Goal: Task Accomplishment & Management: Complete application form

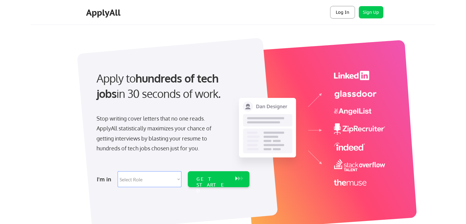
click at [340, 14] on button "Log In" at bounding box center [342, 12] width 25 height 12
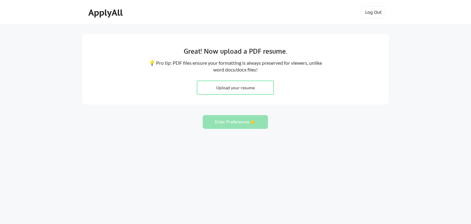
click at [13, 24] on div "ApplyAll Log In Sign Up Log Out" at bounding box center [235, 12] width 471 height 25
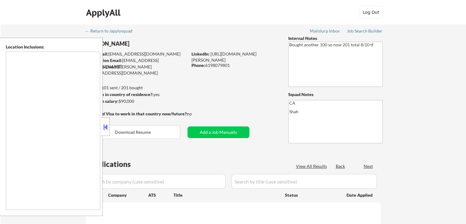
type textarea "San Diego, CA National City, CA Chula Vista, CA La Mesa, CA Lemon Grove, CA Cor…"
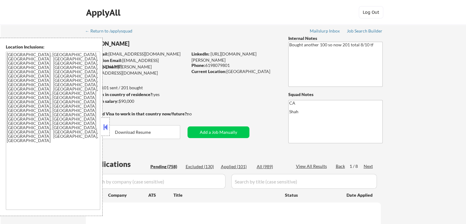
select select ""pending""
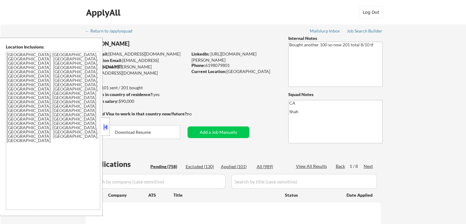
select select ""pending""
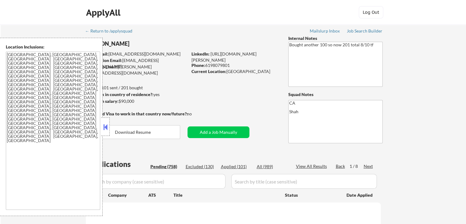
select select ""pending""
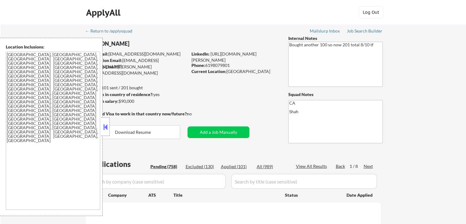
select select ""pending""
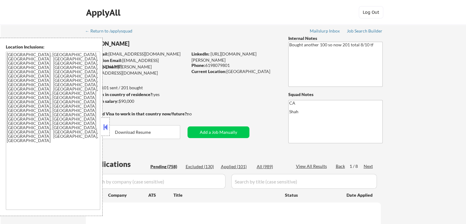
select select ""pending""
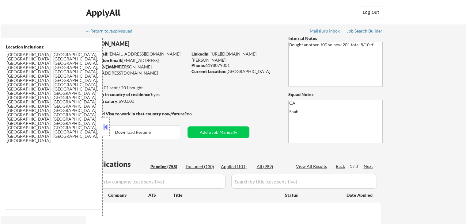
select select ""pending""
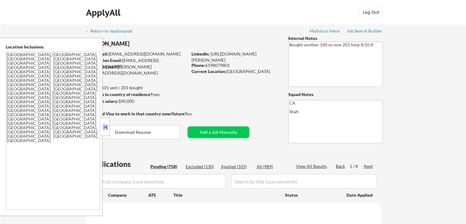
select select ""pending""
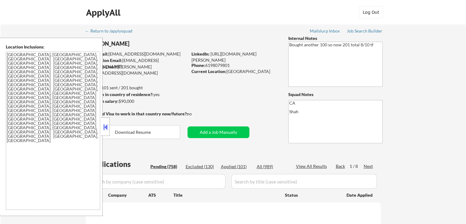
select select ""pending""
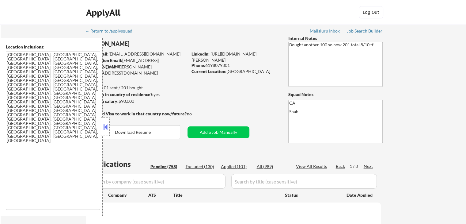
select select ""pending""
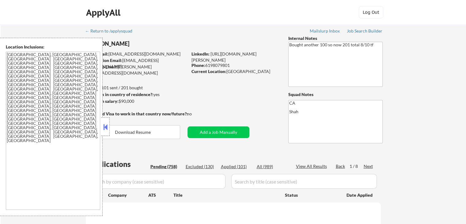
select select ""pending""
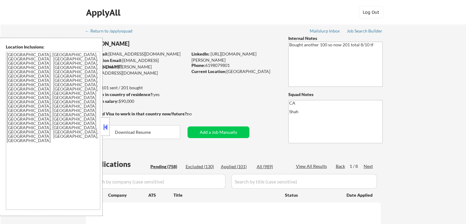
select select ""pending""
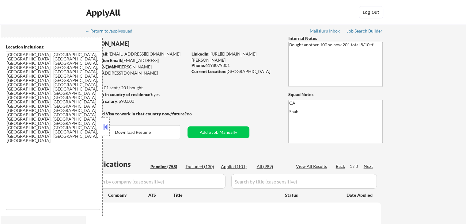
select select ""pending""
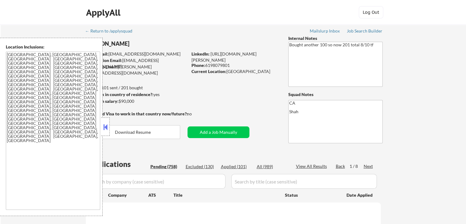
select select ""pending""
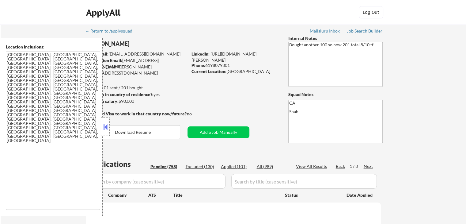
select select ""pending""
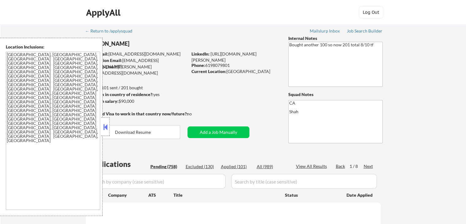
select select ""pending""
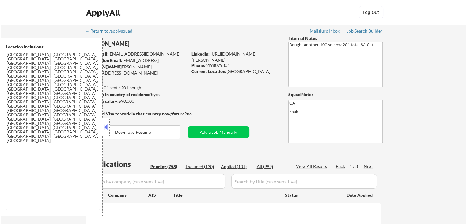
select select ""pending""
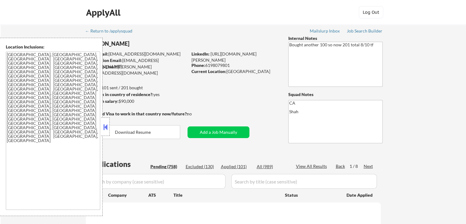
select select ""pending""
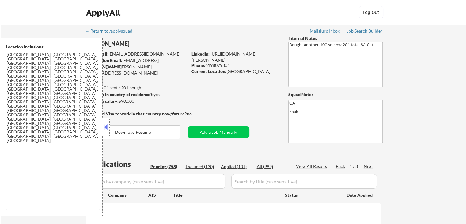
select select ""pending""
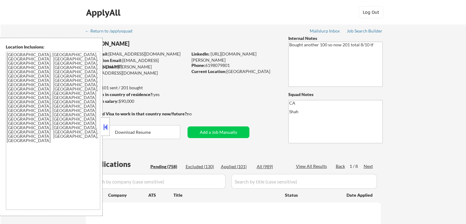
select select ""pending""
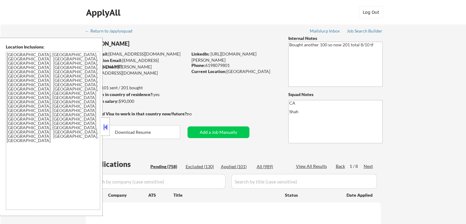
select select ""pending""
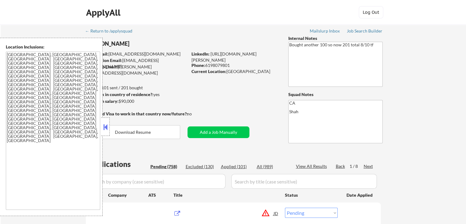
click at [103, 131] on button at bounding box center [105, 126] width 7 height 9
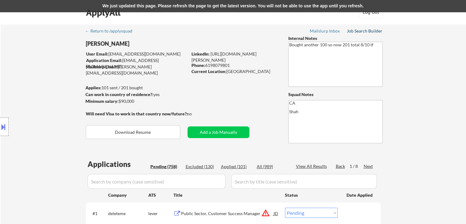
click at [372, 30] on div "Job Search Builder" at bounding box center [365, 31] width 36 height 4
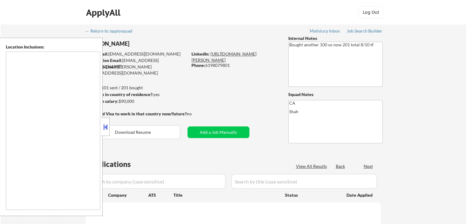
type textarea "[GEOGRAPHIC_DATA], [GEOGRAPHIC_DATA], [GEOGRAPHIC_DATA] [GEOGRAPHIC_DATA], [GEO…"
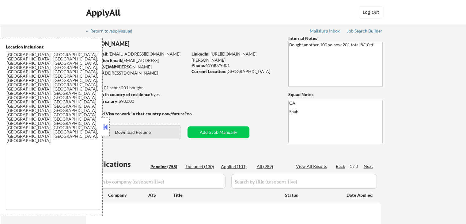
click at [148, 128] on button "Download Resume" at bounding box center [133, 132] width 94 height 14
select select ""pending""
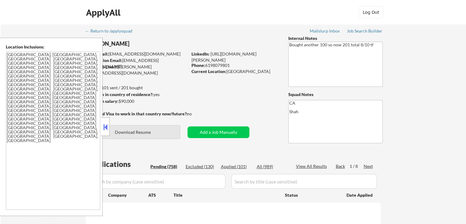
select select ""pending""
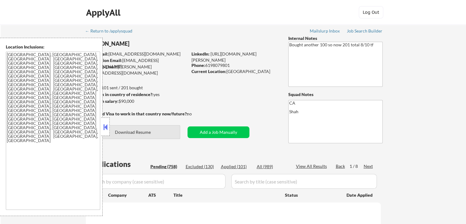
select select ""pending""
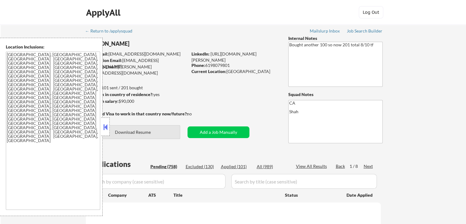
select select ""pending""
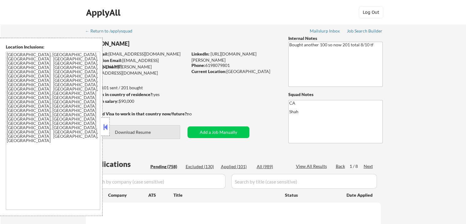
select select ""pending""
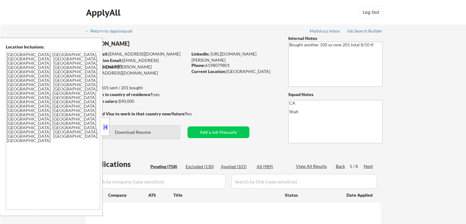
select select ""pending""
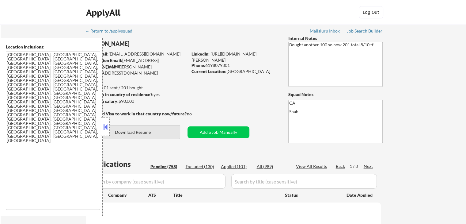
select select ""pending""
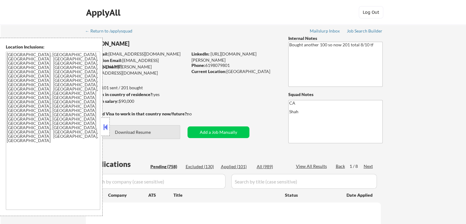
select select ""pending""
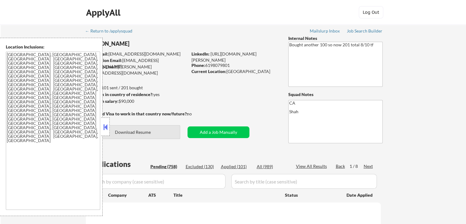
select select ""pending""
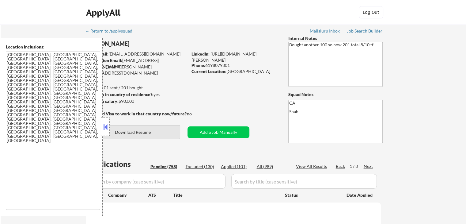
select select ""pending""
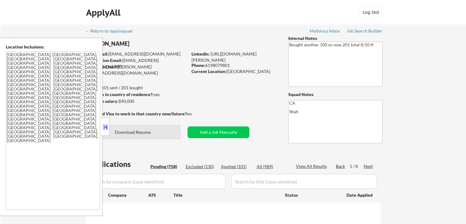
select select ""pending""
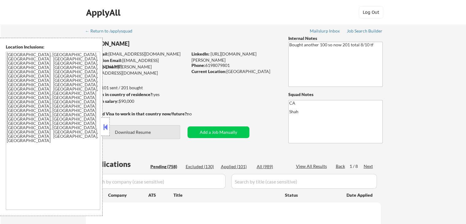
select select ""pending""
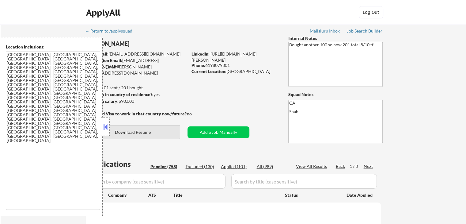
select select ""pending""
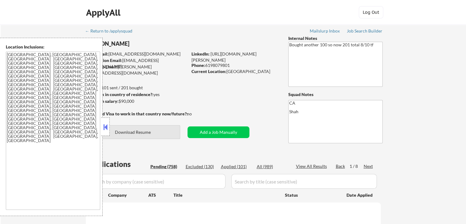
select select ""pending""
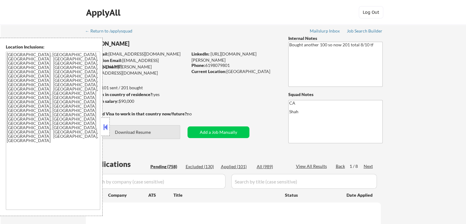
select select ""pending""
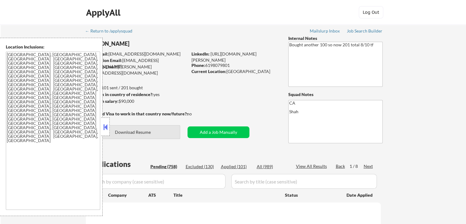
select select ""pending""
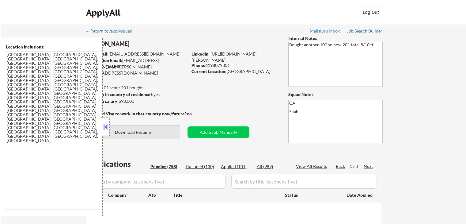
select select ""pending""
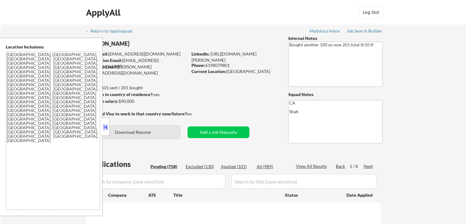
select select ""pending""
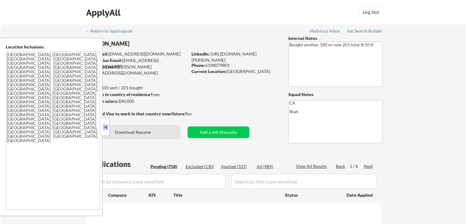
select select ""pending""
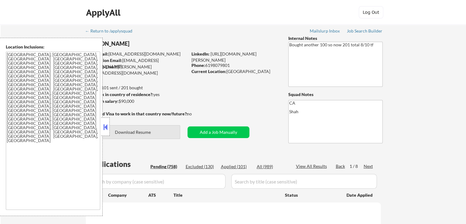
select select ""pending""
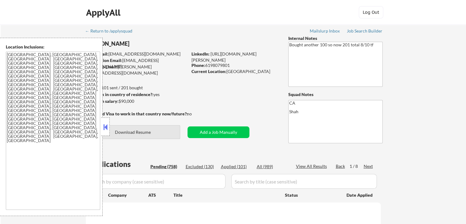
select select ""pending""
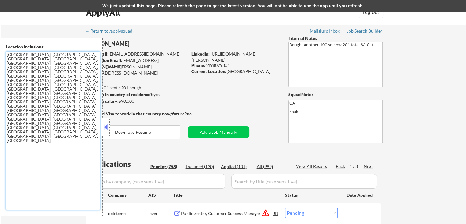
drag, startPoint x: 64, startPoint y: 89, endPoint x: 0, endPoint y: 53, distance: 73.0
click at [0, 53] on div "Location Inclusions: [GEOGRAPHIC_DATA], [GEOGRAPHIC_DATA] [GEOGRAPHIC_DATA], [G…" at bounding box center [51, 127] width 103 height 178
drag, startPoint x: 436, startPoint y: 120, endPoint x: 402, endPoint y: 117, distance: 33.9
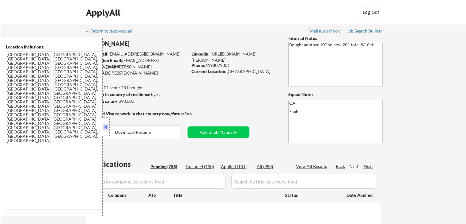
select select ""pending""
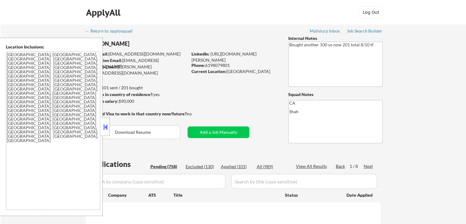
select select ""pending""
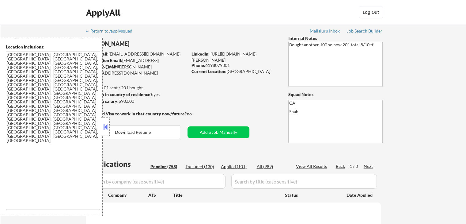
select select ""pending""
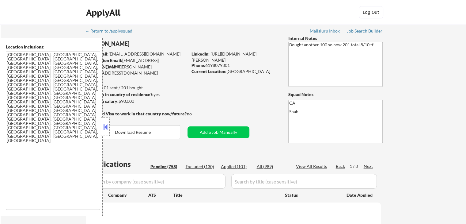
select select ""pending""
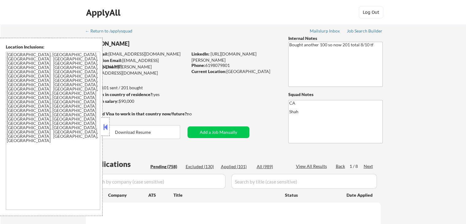
select select ""pending""
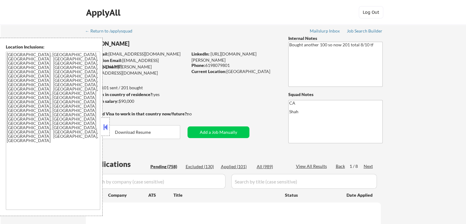
select select ""pending""
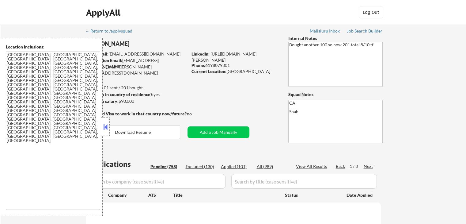
select select ""pending""
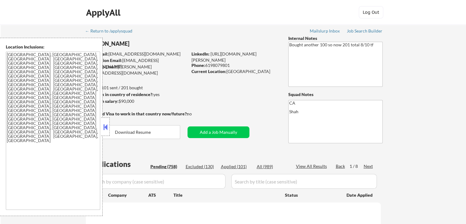
select select ""pending""
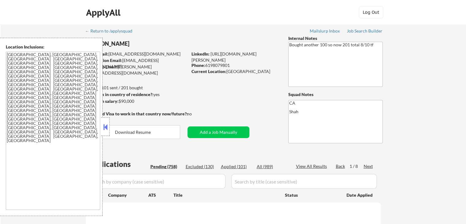
select select ""pending""
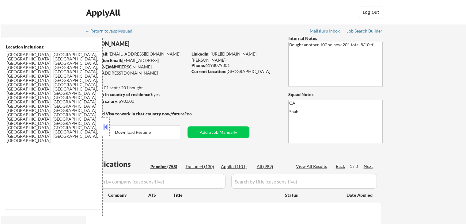
select select ""pending""
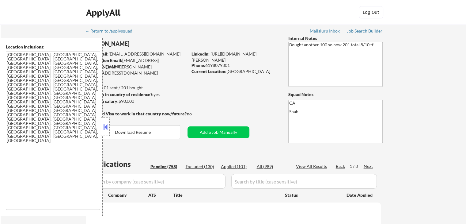
select select ""pending""
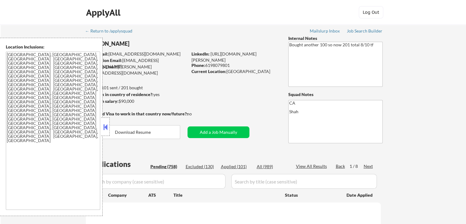
select select ""pending""
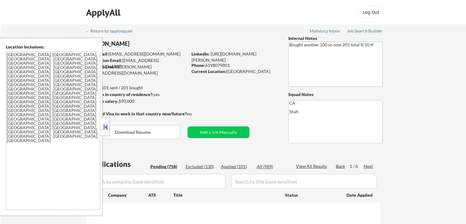
select select ""pending""
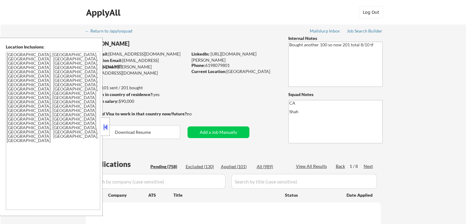
select select ""pending""
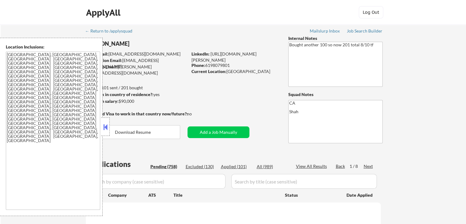
select select ""pending""
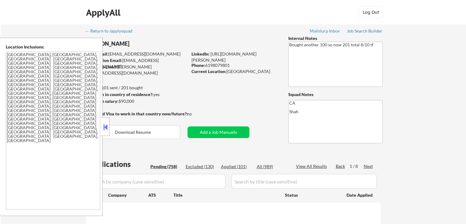
select select ""pending""
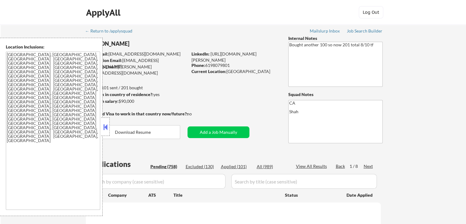
select select ""pending""
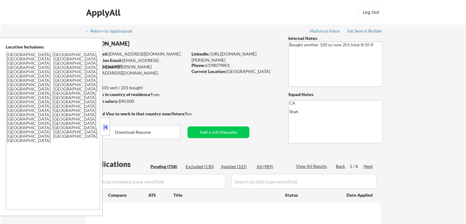
select select ""pending""
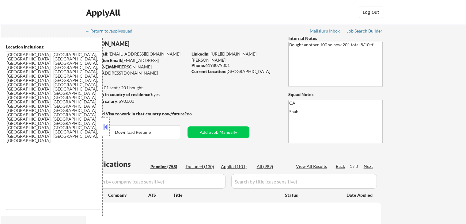
select select ""pending""
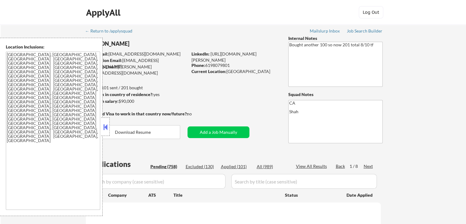
select select ""pending""
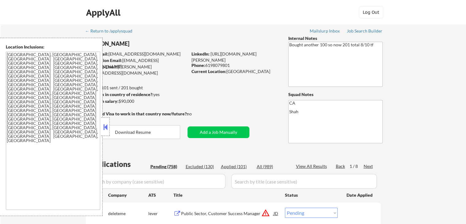
click at [107, 128] on button at bounding box center [105, 126] width 7 height 9
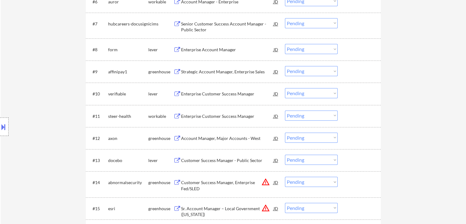
scroll to position [337, 0]
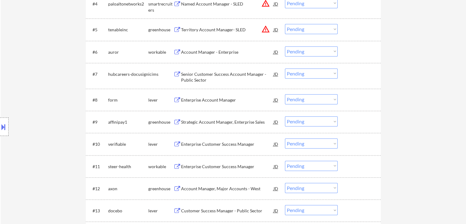
scroll to position [276, 0]
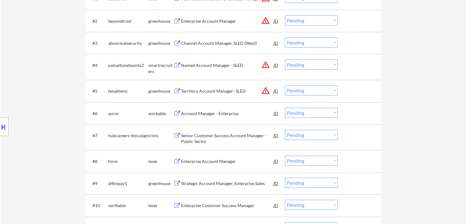
click at [39, 77] on div "Location Inclusions: [GEOGRAPHIC_DATA], [GEOGRAPHIC_DATA] [GEOGRAPHIC_DATA], [G…" at bounding box center [55, 127] width 110 height 178
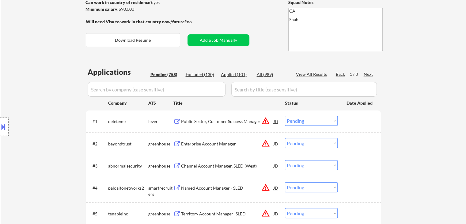
drag, startPoint x: 17, startPoint y: 119, endPoint x: 66, endPoint y: 97, distance: 53.1
click at [20, 115] on div "Location Inclusions: [GEOGRAPHIC_DATA], [GEOGRAPHIC_DATA] [GEOGRAPHIC_DATA], [G…" at bounding box center [55, 127] width 110 height 178
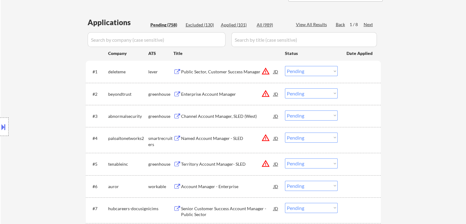
scroll to position [184, 0]
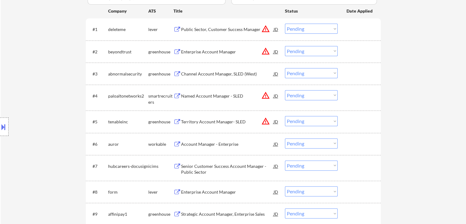
click at [56, 75] on div "Location Inclusions: [GEOGRAPHIC_DATA], [GEOGRAPHIC_DATA] [GEOGRAPHIC_DATA], [G…" at bounding box center [55, 127] width 110 height 178
click at [56, 76] on div "Location Inclusions: [GEOGRAPHIC_DATA], [GEOGRAPHIC_DATA] [GEOGRAPHIC_DATA], [G…" at bounding box center [55, 127] width 110 height 178
click at [58, 67] on div "Location Inclusions: [GEOGRAPHIC_DATA], [GEOGRAPHIC_DATA] [GEOGRAPHIC_DATA], [G…" at bounding box center [55, 127] width 110 height 178
drag, startPoint x: 66, startPoint y: 48, endPoint x: 67, endPoint y: 42, distance: 6.2
click at [66, 47] on div "Location Inclusions: [GEOGRAPHIC_DATA], [GEOGRAPHIC_DATA] [GEOGRAPHIC_DATA], [G…" at bounding box center [55, 127] width 110 height 178
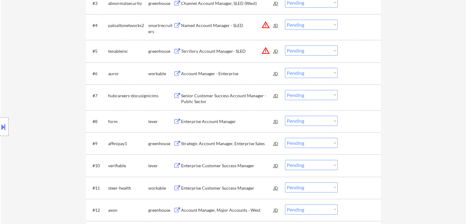
scroll to position [276, 0]
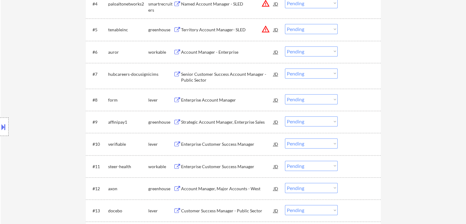
drag, startPoint x: 38, startPoint y: 45, endPoint x: 42, endPoint y: 43, distance: 4.3
click at [40, 45] on div "Location Inclusions: [GEOGRAPHIC_DATA], [GEOGRAPHIC_DATA] [GEOGRAPHIC_DATA], [G…" at bounding box center [55, 127] width 110 height 178
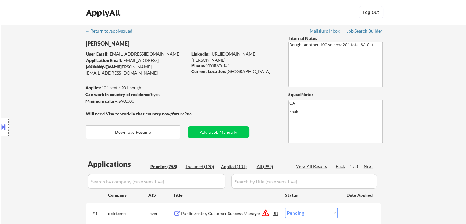
click at [43, 78] on div "Location Inclusions: [GEOGRAPHIC_DATA], [GEOGRAPHIC_DATA] [GEOGRAPHIC_DATA], [G…" at bounding box center [55, 127] width 110 height 178
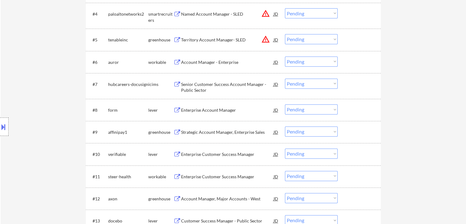
scroll to position [276, 0]
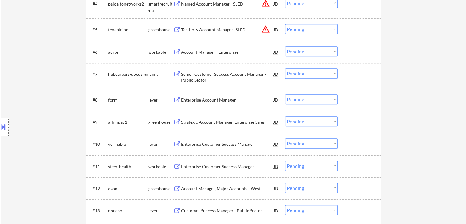
drag, startPoint x: 209, startPoint y: 97, endPoint x: 211, endPoint y: 141, distance: 43.9
click at [209, 98] on div "Enterprise Account Manager" at bounding box center [227, 100] width 93 height 6
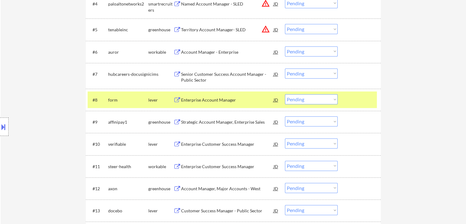
drag, startPoint x: 205, startPoint y: 119, endPoint x: 211, endPoint y: 155, distance: 36.6
click at [205, 119] on div "Strategic Account Manager, Enterprise Sales" at bounding box center [227, 122] width 93 height 6
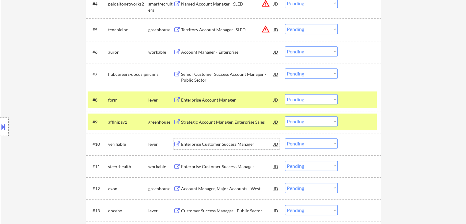
drag, startPoint x: 209, startPoint y: 143, endPoint x: 210, endPoint y: 149, distance: 5.6
click at [209, 143] on div "Enterprise Customer Success Manager" at bounding box center [227, 144] width 93 height 6
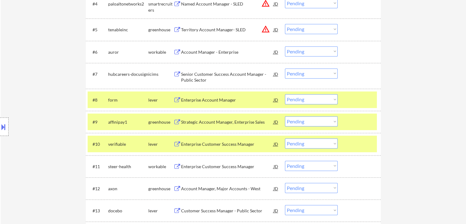
click at [210, 162] on div "Enterprise Customer Success Manager" at bounding box center [227, 166] width 93 height 11
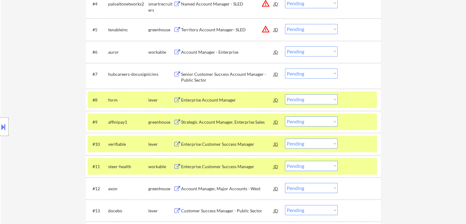
click at [212, 183] on div "Account Manager, Major Accounts - West" at bounding box center [227, 188] width 93 height 11
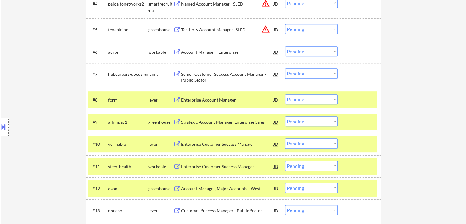
scroll to position [398, 0]
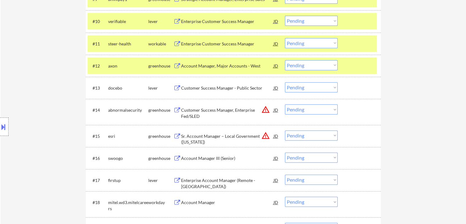
click at [196, 90] on div "Customer Success Manager - Public Sector" at bounding box center [227, 88] width 93 height 6
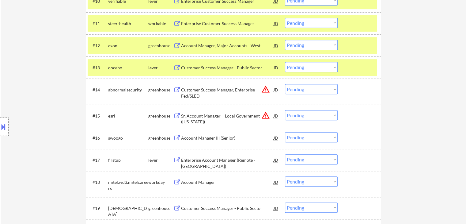
scroll to position [429, 0]
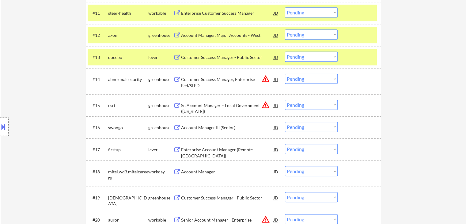
drag, startPoint x: 200, startPoint y: 120, endPoint x: 202, endPoint y: 123, distance: 3.5
click at [200, 120] on div "#16 swoogo greenhouse Account Manager III (Senior) JD Choose an option... Pendi…" at bounding box center [232, 127] width 289 height 17
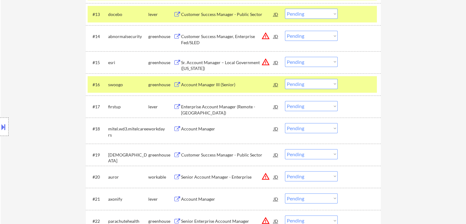
scroll to position [490, 0]
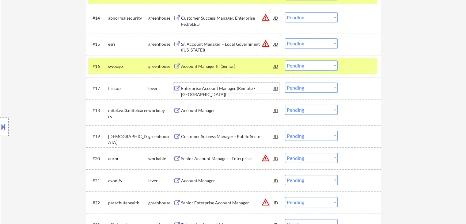
click at [196, 89] on div "Enterprise Account Manager (Remote - [GEOGRAPHIC_DATA])" at bounding box center [227, 91] width 93 height 12
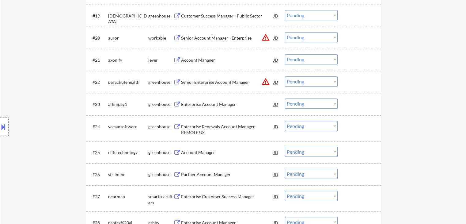
scroll to position [613, 0]
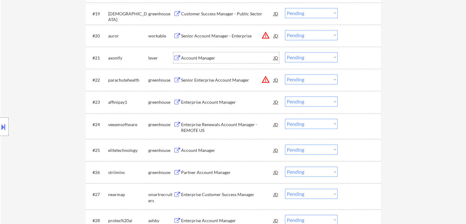
click at [198, 55] on div "Account Manager" at bounding box center [227, 58] width 93 height 6
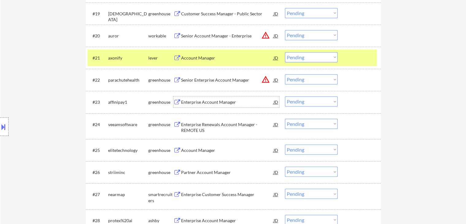
click at [201, 100] on div "Enterprise Account Manager" at bounding box center [227, 102] width 93 height 6
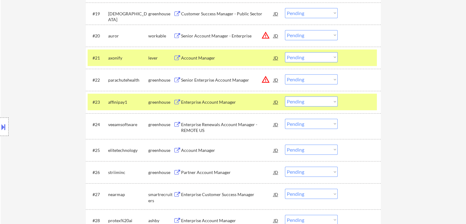
click at [201, 153] on div "Account Manager" at bounding box center [227, 149] width 93 height 11
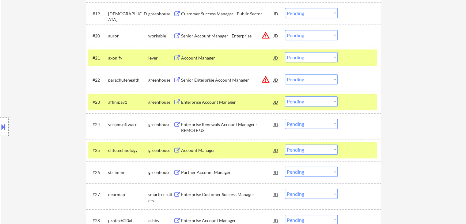
click at [199, 169] on div "Partner Account Manager" at bounding box center [227, 172] width 93 height 6
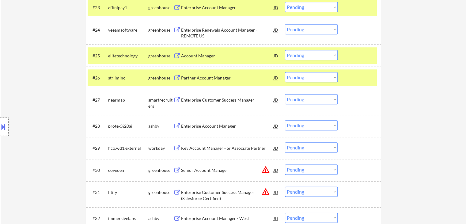
scroll to position [735, 0]
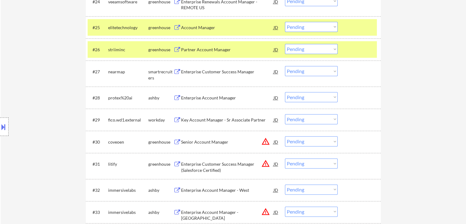
click at [198, 95] on div "Enterprise Account Manager" at bounding box center [227, 98] width 93 height 6
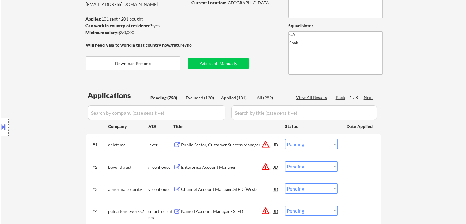
scroll to position [92, 0]
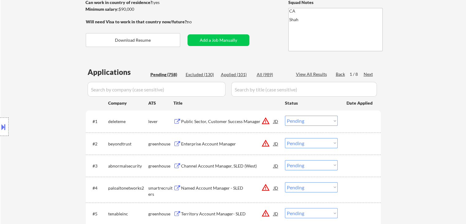
click at [64, 112] on div "Location Inclusions: [GEOGRAPHIC_DATA], [GEOGRAPHIC_DATA] [GEOGRAPHIC_DATA], [G…" at bounding box center [55, 127] width 110 height 178
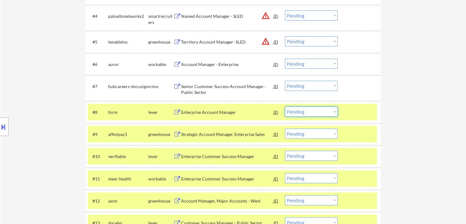
click at [293, 110] on select "Choose an option... Pending Applied Excluded (Questions) Excluded (Expired) Exc…" at bounding box center [311, 111] width 53 height 10
click at [285, 106] on select "Choose an option... Pending Applied Excluded (Questions) Excluded (Expired) Exc…" at bounding box center [311, 111] width 53 height 10
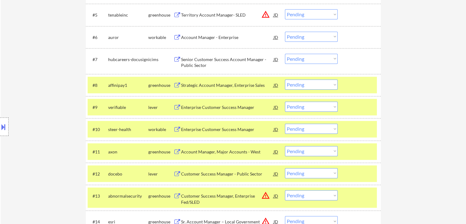
scroll to position [325, 0]
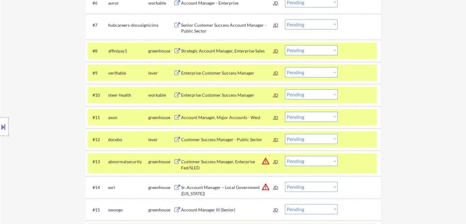
drag, startPoint x: 294, startPoint y: 51, endPoint x: 295, endPoint y: 54, distance: 3.2
click at [294, 51] on select "Choose an option... Pending Applied Excluded (Questions) Excluded (Expired) Exc…" at bounding box center [311, 50] width 53 height 10
click at [285, 45] on select "Choose an option... Pending Applied Excluded (Questions) Excluded (Expired) Exc…" at bounding box center [311, 50] width 53 height 10
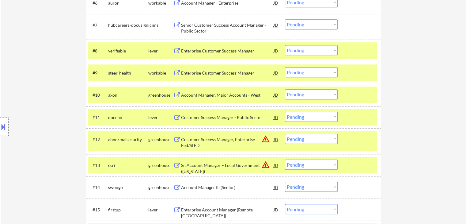
drag, startPoint x: 62, startPoint y: 69, endPoint x: 143, endPoint y: 8, distance: 101.8
click at [62, 66] on div "Location Inclusions: [GEOGRAPHIC_DATA], [GEOGRAPHIC_DATA] [GEOGRAPHIC_DATA], [G…" at bounding box center [55, 127] width 110 height 178
drag, startPoint x: 298, startPoint y: 50, endPoint x: 298, endPoint y: 54, distance: 4.0
click at [298, 50] on select "Choose an option... Pending Applied Excluded (Questions) Excluded (Expired) Exc…" at bounding box center [311, 50] width 53 height 10
click at [285, 45] on select "Choose an option... Pending Applied Excluded (Questions) Excluded (Expired) Exc…" at bounding box center [311, 50] width 53 height 10
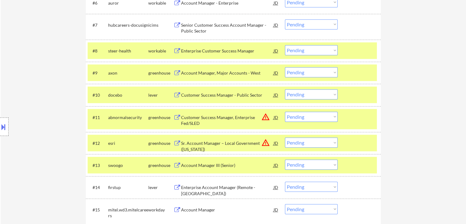
click at [310, 48] on select "Choose an option... Pending Applied Excluded (Questions) Excluded (Expired) Exc…" at bounding box center [311, 50] width 53 height 10
click at [285, 45] on select "Choose an option... Pending Applied Excluded (Questions) Excluded (Expired) Exc…" at bounding box center [311, 50] width 53 height 10
select select ""pending""
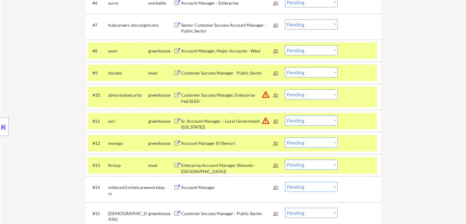
click at [293, 75] on select "Choose an option... Pending Applied Excluded (Questions) Excluded (Expired) Exc…" at bounding box center [311, 72] width 53 height 10
click at [285, 67] on select "Choose an option... Pending Applied Excluded (Questions) Excluded (Expired) Exc…" at bounding box center [311, 72] width 53 height 10
select select ""pending""
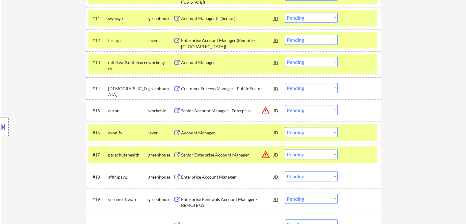
scroll to position [417, 0]
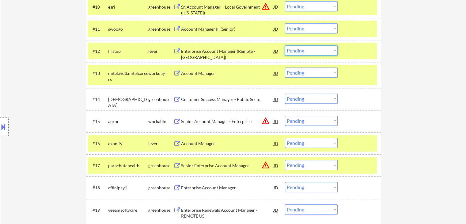
click at [333, 48] on select "Choose an option... Pending Applied Excluded (Questions) Excluded (Expired) Exc…" at bounding box center [311, 50] width 53 height 10
click at [285, 45] on select "Choose an option... Pending Applied Excluded (Questions) Excluded (Expired) Exc…" at bounding box center [311, 50] width 53 height 10
select select ""pending""
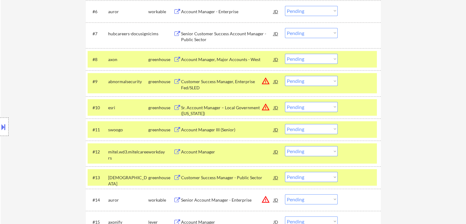
scroll to position [294, 0]
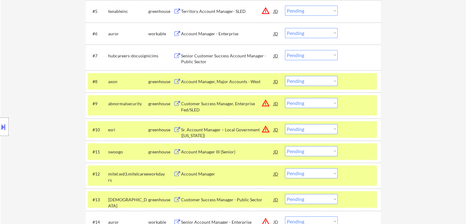
click at [39, 102] on div "Location Inclusions: [GEOGRAPHIC_DATA], [GEOGRAPHIC_DATA] [GEOGRAPHIC_DATA], [G…" at bounding box center [55, 127] width 110 height 178
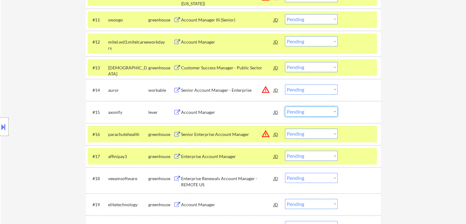
drag, startPoint x: 317, startPoint y: 109, endPoint x: 320, endPoint y: 116, distance: 7.1
click at [318, 108] on select "Choose an option... Pending Applied Excluded (Questions) Excluded (Expired) Exc…" at bounding box center [311, 111] width 53 height 10
click at [285, 106] on select "Choose an option... Pending Applied Excluded (Questions) Excluded (Expired) Exc…" at bounding box center [311, 111] width 53 height 10
select select ""pending""
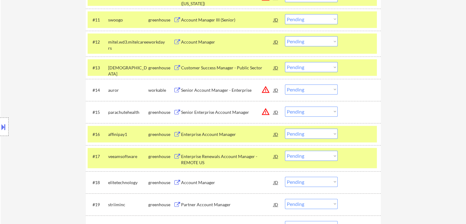
click at [45, 91] on div "Location Inclusions: [GEOGRAPHIC_DATA], [GEOGRAPHIC_DATA] [GEOGRAPHIC_DATA], [G…" at bounding box center [55, 127] width 110 height 178
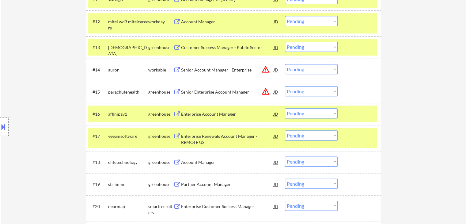
scroll to position [457, 0]
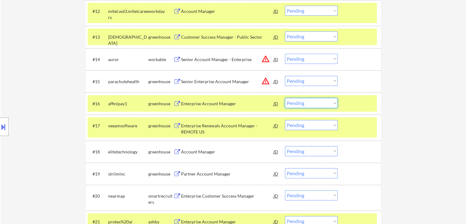
drag, startPoint x: 306, startPoint y: 104, endPoint x: 306, endPoint y: 107, distance: 3.4
click at [306, 104] on select "Choose an option... Pending Applied Excluded (Questions) Excluded (Expired) Exc…" at bounding box center [311, 103] width 53 height 10
click at [285, 98] on select "Choose an option... Pending Applied Excluded (Questions) Excluded (Expired) Exc…" at bounding box center [311, 103] width 53 height 10
click at [49, 82] on div "Location Inclusions: [GEOGRAPHIC_DATA], [GEOGRAPHIC_DATA] [GEOGRAPHIC_DATA], [G…" at bounding box center [55, 127] width 110 height 178
select select ""pending""
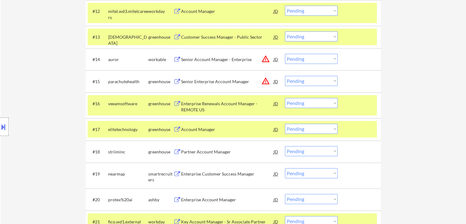
click at [45, 49] on div "Location Inclusions: [GEOGRAPHIC_DATA], [GEOGRAPHIC_DATA] [GEOGRAPHIC_DATA], [G…" at bounding box center [55, 127] width 110 height 178
click at [326, 129] on select "Choose an option... Pending Applied Excluded (Questions) Excluded (Expired) Exc…" at bounding box center [311, 129] width 53 height 10
click at [285, 124] on select "Choose an option... Pending Applied Excluded (Questions) Excluded (Expired) Exc…" at bounding box center [311, 129] width 53 height 10
select select ""pending""
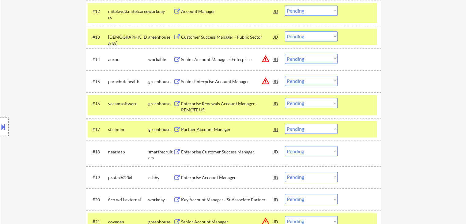
click at [7, 89] on div "Location Inclusions: [GEOGRAPHIC_DATA], [GEOGRAPHIC_DATA] [GEOGRAPHIC_DATA], [G…" at bounding box center [55, 127] width 110 height 178
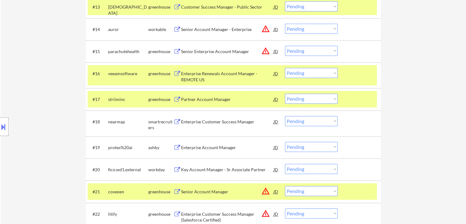
scroll to position [518, 0]
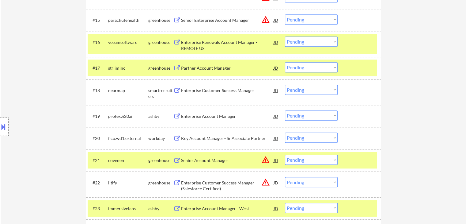
drag, startPoint x: 314, startPoint y: 113, endPoint x: 316, endPoint y: 119, distance: 6.3
click at [315, 113] on select "Choose an option... Pending Applied Excluded (Questions) Excluded (Expired) Exc…" at bounding box center [311, 115] width 53 height 10
click at [285, 110] on select "Choose an option... Pending Applied Excluded (Questions) Excluded (Expired) Exc…" at bounding box center [311, 115] width 53 height 10
select select ""pending""
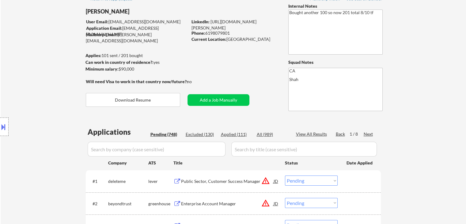
scroll to position [0, 0]
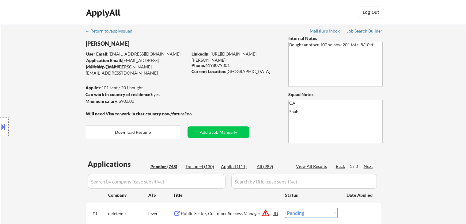
click at [28, 112] on div "Location Inclusions: [GEOGRAPHIC_DATA], [GEOGRAPHIC_DATA] [GEOGRAPHIC_DATA], [G…" at bounding box center [55, 127] width 110 height 178
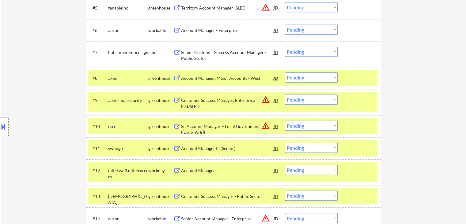
scroll to position [306, 0]
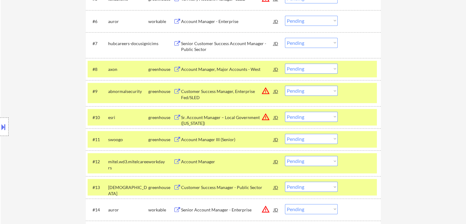
click at [365, 65] on div at bounding box center [360, 68] width 27 height 11
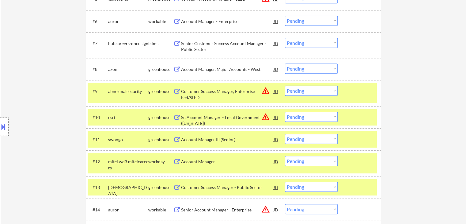
click at [360, 92] on div at bounding box center [360, 91] width 27 height 11
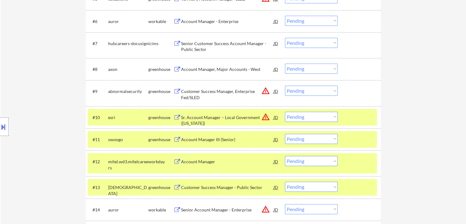
click at [361, 117] on div at bounding box center [360, 117] width 27 height 11
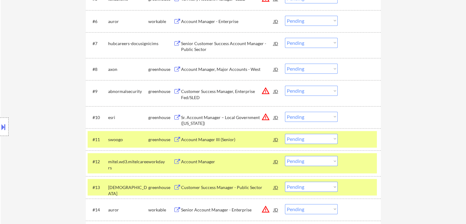
drag, startPoint x: 360, startPoint y: 142, endPoint x: 360, endPoint y: 159, distance: 16.6
click at [361, 143] on div at bounding box center [360, 139] width 27 height 11
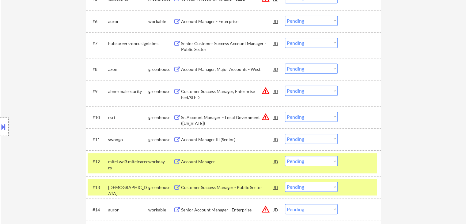
drag, startPoint x: 360, startPoint y: 161, endPoint x: 361, endPoint y: 166, distance: 5.3
click at [361, 161] on div at bounding box center [360, 161] width 27 height 11
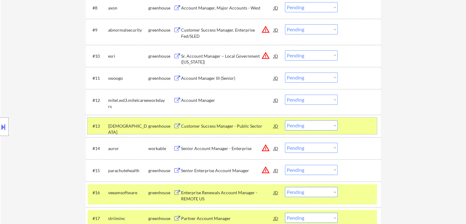
drag, startPoint x: 353, startPoint y: 124, endPoint x: 369, endPoint y: 114, distance: 19.1
click at [355, 124] on div at bounding box center [360, 125] width 27 height 11
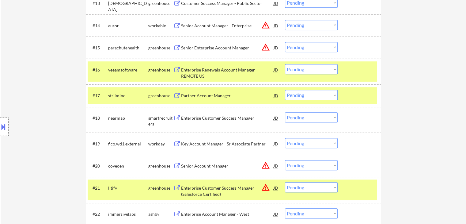
click at [358, 78] on div "#16 veeamsoftware greenhouse Enterprise Renewals Account Manager - REMOTE US JD…" at bounding box center [232, 71] width 289 height 20
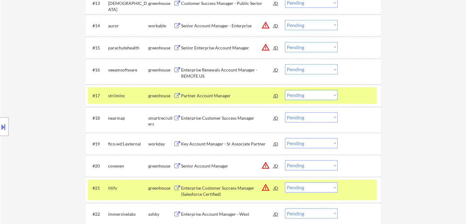
click at [358, 95] on div at bounding box center [360, 95] width 27 height 11
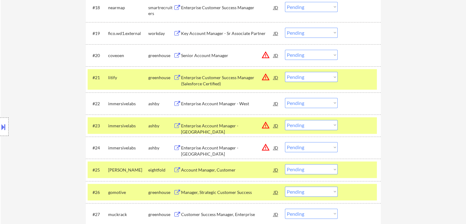
scroll to position [613, 0]
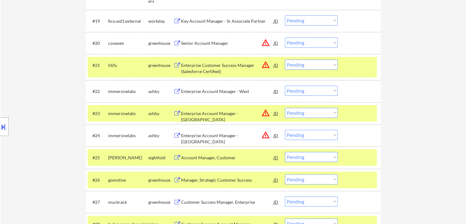
click at [358, 71] on div "#21 litify greenhouse Enterprise Customer Success Manager (Salesforce Certified…" at bounding box center [232, 67] width 289 height 20
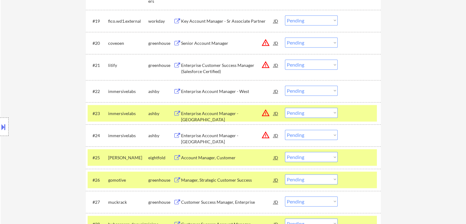
drag, startPoint x: 360, startPoint y: 105, endPoint x: 396, endPoint y: 95, distance: 37.1
click at [360, 105] on div "#23 immersivelabs [PERSON_NAME] Enterprise Account Manager - Central JD warning…" at bounding box center [232, 113] width 289 height 17
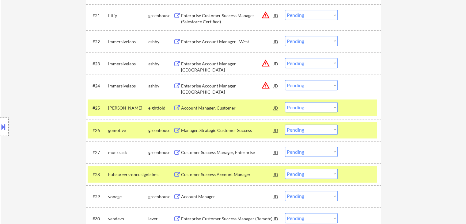
scroll to position [705, 0]
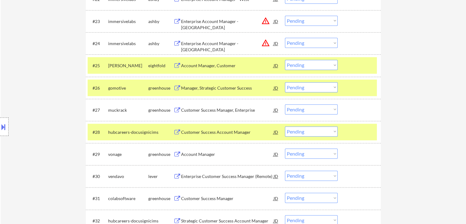
drag, startPoint x: 351, startPoint y: 65, endPoint x: 351, endPoint y: 87, distance: 22.1
click at [351, 65] on div at bounding box center [360, 65] width 27 height 11
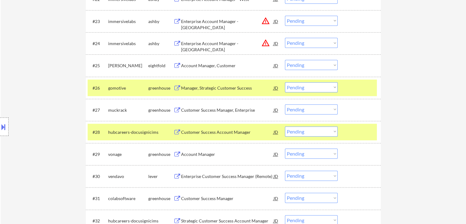
click at [352, 89] on div at bounding box center [360, 87] width 27 height 11
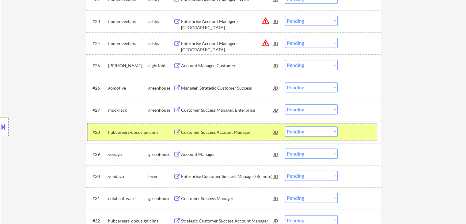
click at [357, 127] on div at bounding box center [360, 131] width 27 height 11
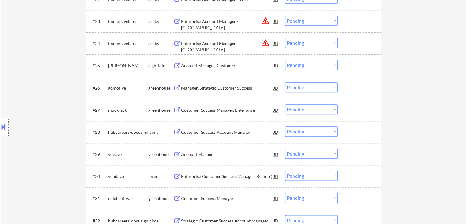
drag, startPoint x: 395, startPoint y: 87, endPoint x: 393, endPoint y: 92, distance: 4.8
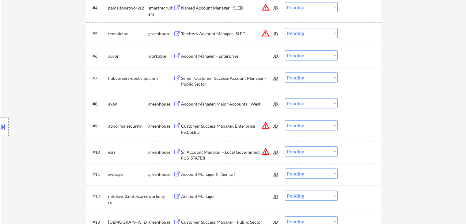
scroll to position [276, 0]
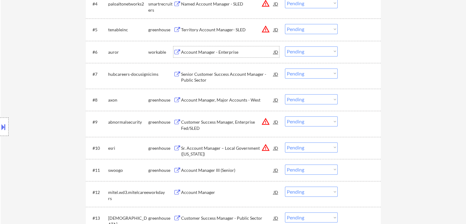
click at [199, 51] on div "Account Manager - Enterprise" at bounding box center [227, 52] width 93 height 6
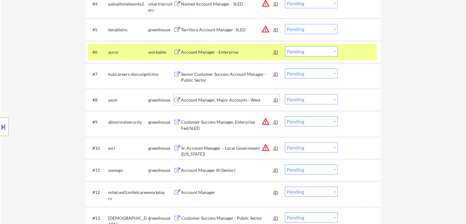
drag, startPoint x: 210, startPoint y: 98, endPoint x: 213, endPoint y: 97, distance: 3.3
click at [211, 97] on div "Account Manager, Major Accounts - West" at bounding box center [227, 100] width 93 height 6
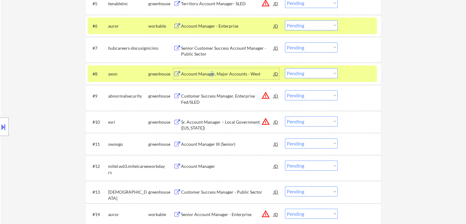
scroll to position [337, 0]
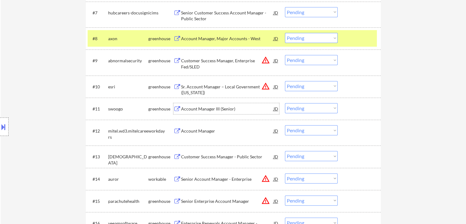
click at [206, 108] on div "Account Manager III (Senior)" at bounding box center [227, 109] width 93 height 6
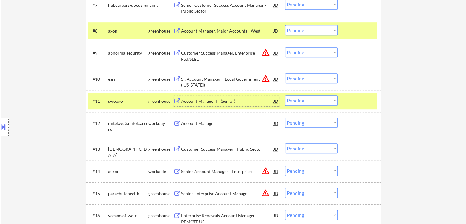
scroll to position [368, 0]
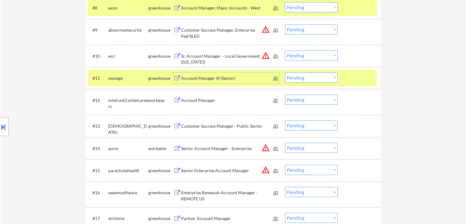
click at [215, 123] on div "Customer Success Manager - Public Sector" at bounding box center [227, 126] width 93 height 6
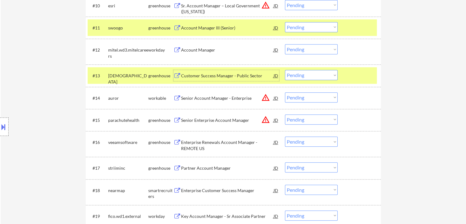
scroll to position [429, 0]
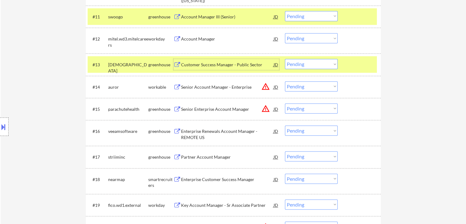
click at [202, 136] on div "Enterprise Renewals Account Manager - REMOTE US" at bounding box center [227, 134] width 93 height 12
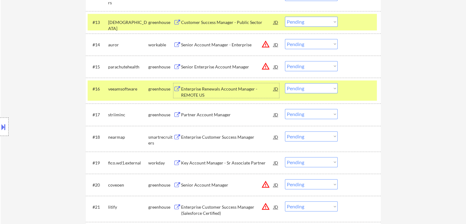
scroll to position [490, 0]
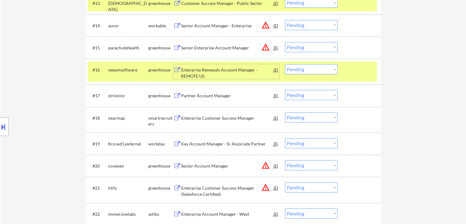
click at [206, 96] on div "Partner Account Manager" at bounding box center [227, 96] width 93 height 6
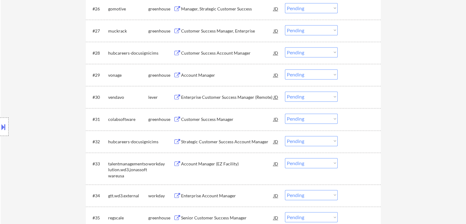
scroll to position [766, 0]
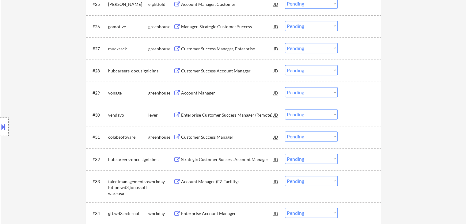
drag, startPoint x: 413, startPoint y: 84, endPoint x: 405, endPoint y: 89, distance: 9.9
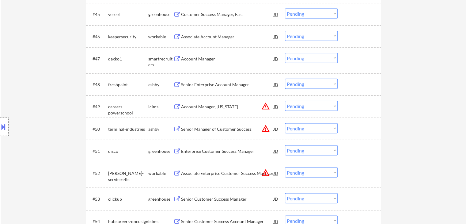
scroll to position [1222, 0]
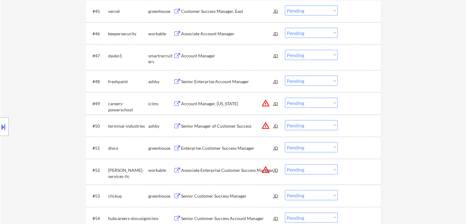
drag, startPoint x: 451, startPoint y: 95, endPoint x: 447, endPoint y: 95, distance: 3.4
click at [451, 95] on div "← Return to /applysquad Mailslurp Inbox Job Search Builder [PERSON_NAME] User E…" at bounding box center [234, 59] width 466 height 2515
click at [34, 47] on div "Location Inclusions: [GEOGRAPHIC_DATA], [GEOGRAPHIC_DATA] [GEOGRAPHIC_DATA], [G…" at bounding box center [55, 127] width 110 height 178
drag, startPoint x: 64, startPoint y: 83, endPoint x: 76, endPoint y: 76, distance: 13.7
click at [71, 78] on div "Location Inclusions: [GEOGRAPHIC_DATA], [GEOGRAPHIC_DATA] [GEOGRAPHIC_DATA], [G…" at bounding box center [55, 127] width 110 height 178
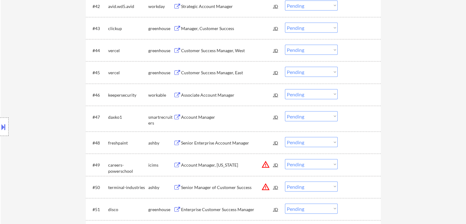
scroll to position [1161, 0]
click at [75, 69] on div "Location Inclusions: [GEOGRAPHIC_DATA], [GEOGRAPHIC_DATA] [GEOGRAPHIC_DATA], [G…" at bounding box center [55, 127] width 110 height 178
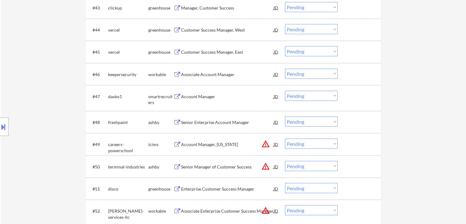
scroll to position [1192, 0]
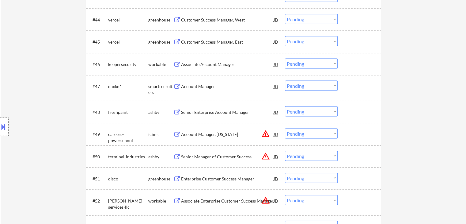
click at [203, 67] on div "Associate Account Manager" at bounding box center [227, 64] width 93 height 6
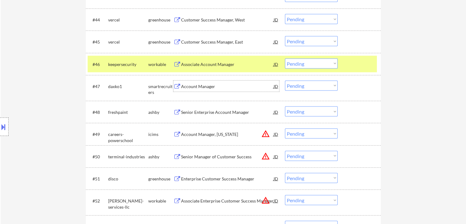
click at [194, 84] on div "Account Manager" at bounding box center [227, 86] width 93 height 6
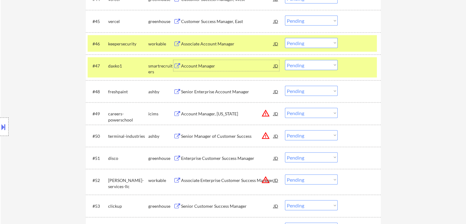
scroll to position [1222, 0]
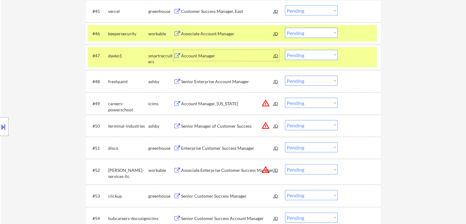
click at [218, 85] on div "Senior Enterprise Account Manager" at bounding box center [227, 81] width 93 height 11
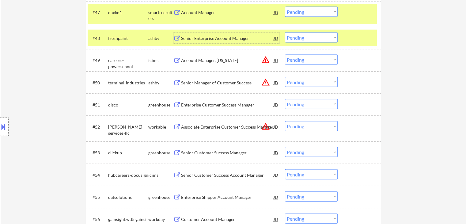
scroll to position [1284, 0]
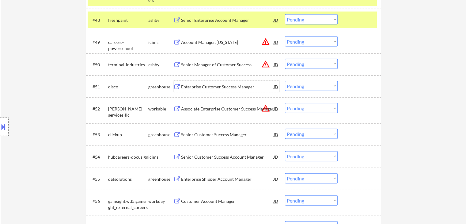
click at [206, 85] on div "Enterprise Customer Success Manager" at bounding box center [227, 87] width 93 height 6
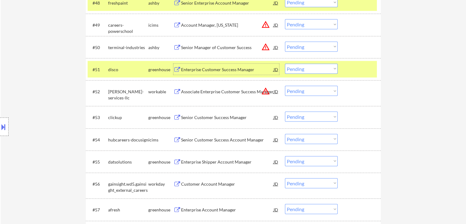
scroll to position [1314, 0]
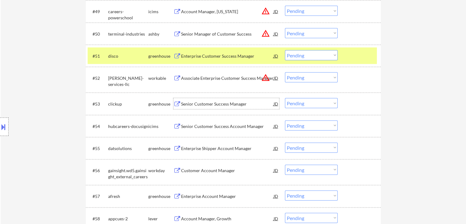
click at [215, 103] on div "Senior Customer Success Manager" at bounding box center [227, 104] width 93 height 6
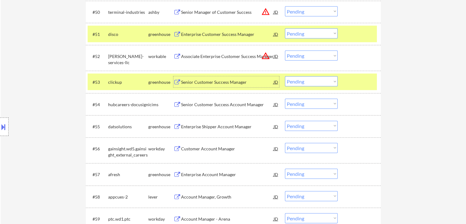
scroll to position [1345, 0]
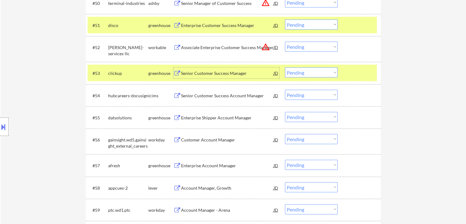
click at [207, 117] on div "Enterprise Shipper Account Manager" at bounding box center [227, 118] width 93 height 6
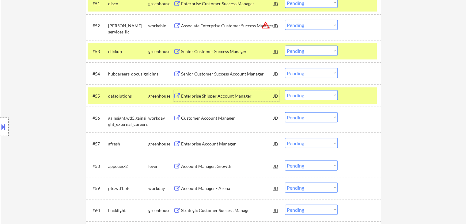
scroll to position [1376, 0]
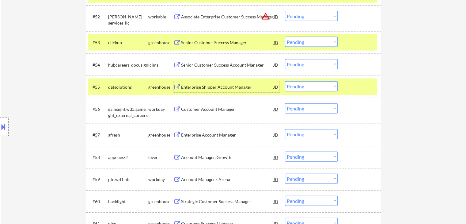
click at [203, 133] on div "Enterprise Account Manager" at bounding box center [227, 135] width 93 height 6
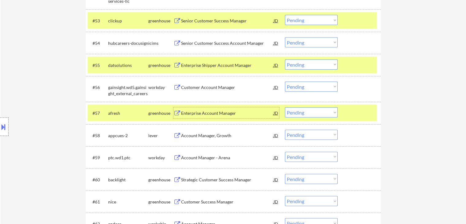
scroll to position [1406, 0]
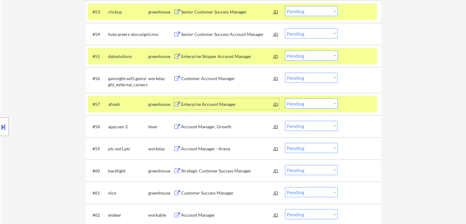
click at [210, 124] on div "Account Manager, Growth" at bounding box center [227, 127] width 93 height 6
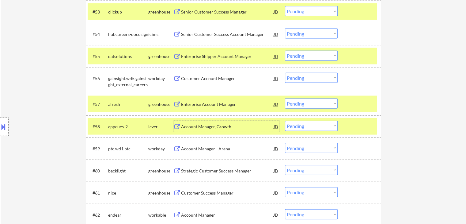
click at [204, 147] on div "Account Manager - Arena" at bounding box center [227, 149] width 93 height 6
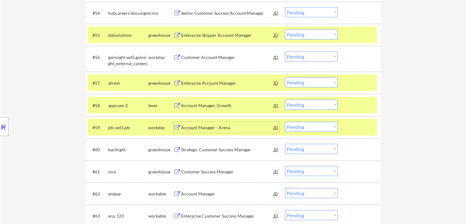
scroll to position [1437, 0]
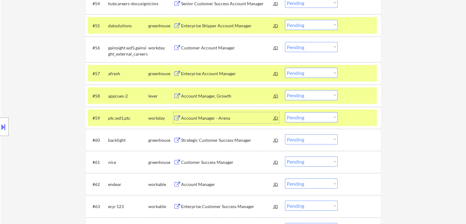
click at [208, 141] on div "Strategic Customer Success Manager" at bounding box center [227, 140] width 93 height 6
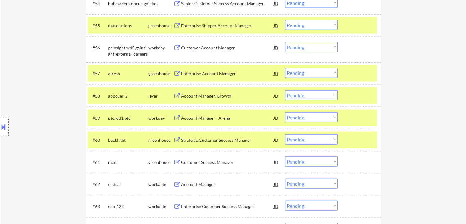
click at [302, 139] on select "Choose an option... Pending Applied Excluded (Questions) Excluded (Expired) Exc…" at bounding box center [311, 139] width 53 height 10
click at [285, 134] on select "Choose an option... Pending Applied Excluded (Questions) Excluded (Expired) Exc…" at bounding box center [311, 139] width 53 height 10
select select ""pending""
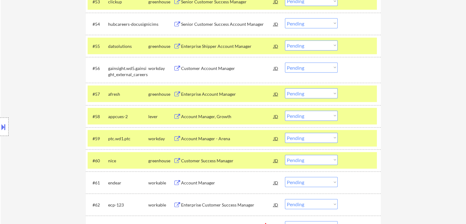
scroll to position [1406, 0]
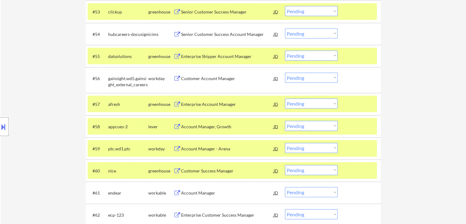
click at [23, 54] on div "Location Inclusions: [GEOGRAPHIC_DATA], [GEOGRAPHIC_DATA] [GEOGRAPHIC_DATA], [G…" at bounding box center [55, 127] width 110 height 178
drag, startPoint x: 32, startPoint y: 47, endPoint x: 28, endPoint y: 52, distance: 6.3
click at [28, 52] on div "Location Inclusions: [GEOGRAPHIC_DATA], [GEOGRAPHIC_DATA] [GEOGRAPHIC_DATA], [G…" at bounding box center [55, 127] width 110 height 178
click at [325, 127] on select "Choose an option... Pending Applied Excluded (Questions) Excluded (Expired) Exc…" at bounding box center [311, 126] width 53 height 10
click at [285, 121] on select "Choose an option... Pending Applied Excluded (Questions) Excluded (Expired) Exc…" at bounding box center [311, 126] width 53 height 10
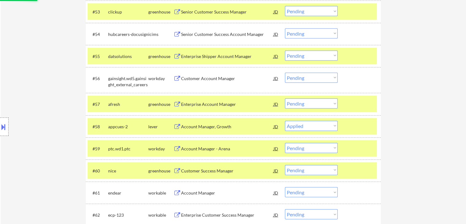
select select ""pending""
click at [2, 124] on button at bounding box center [3, 127] width 7 height 10
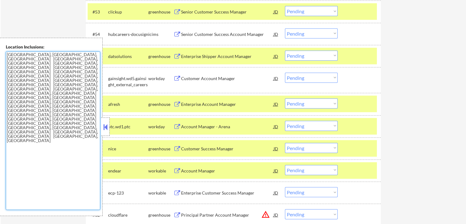
drag, startPoint x: 26, startPoint y: 75, endPoint x: 1, endPoint y: 49, distance: 36.2
click at [0, 49] on div "Location Inclusions: [GEOGRAPHIC_DATA], [GEOGRAPHIC_DATA] [GEOGRAPHIC_DATA], [G…" at bounding box center [51, 127] width 103 height 178
click at [58, 97] on textarea "[GEOGRAPHIC_DATA], [GEOGRAPHIC_DATA], [GEOGRAPHIC_DATA] [GEOGRAPHIC_DATA], [GEO…" at bounding box center [53, 130] width 94 height 158
drag, startPoint x: 73, startPoint y: 86, endPoint x: 10, endPoint y: 47, distance: 74.3
click at [0, 44] on div "Location Inclusions: [GEOGRAPHIC_DATA], [GEOGRAPHIC_DATA] [GEOGRAPHIC_DATA], [G…" at bounding box center [51, 127] width 103 height 178
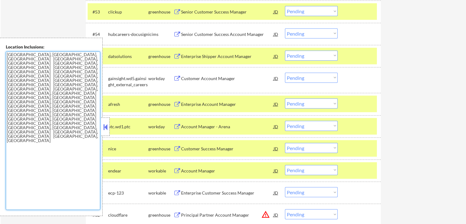
click at [41, 114] on textarea "[GEOGRAPHIC_DATA], [GEOGRAPHIC_DATA], [GEOGRAPHIC_DATA] [GEOGRAPHIC_DATA], [GEO…" at bounding box center [53, 130] width 94 height 158
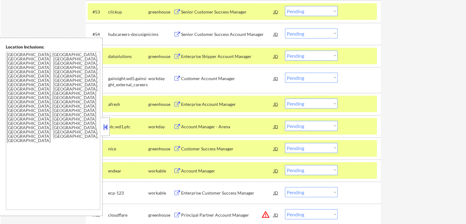
scroll to position [1192, 0]
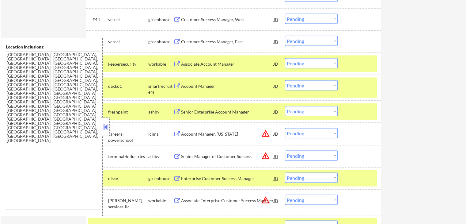
click at [327, 114] on select "Choose an option... Pending Applied Excluded (Questions) Excluded (Expired) Exc…" at bounding box center [311, 111] width 53 height 10
click at [285, 106] on select "Choose an option... Pending Applied Excluded (Questions) Excluded (Expired) Exc…" at bounding box center [311, 111] width 53 height 10
click at [104, 129] on button at bounding box center [105, 126] width 7 height 9
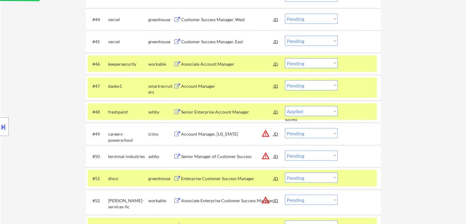
select select ""pending""
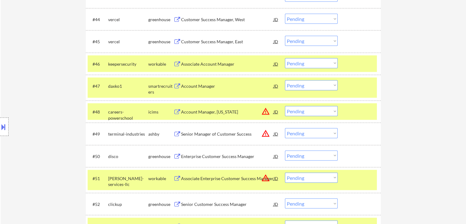
click at [296, 66] on select "Choose an option... Pending Applied Excluded (Questions) Excluded (Expired) Exc…" at bounding box center [311, 63] width 53 height 10
click at [285, 58] on select "Choose an option... Pending Applied Excluded (Questions) Excluded (Expired) Exc…" at bounding box center [311, 63] width 53 height 10
select select ""pending""
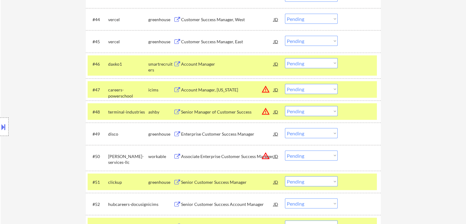
click at [40, 85] on div "Location Inclusions: [GEOGRAPHIC_DATA], [GEOGRAPHIC_DATA] [GEOGRAPHIC_DATA], [G…" at bounding box center [55, 127] width 110 height 178
click at [51, 101] on div "Location Inclusions: [GEOGRAPHIC_DATA], [GEOGRAPHIC_DATA] [GEOGRAPHIC_DATA], [G…" at bounding box center [55, 127] width 110 height 178
click at [36, 75] on div "Location Inclusions: [GEOGRAPHIC_DATA], [GEOGRAPHIC_DATA] [GEOGRAPHIC_DATA], [G…" at bounding box center [55, 127] width 110 height 178
click at [42, 70] on div "Location Inclusions: [GEOGRAPHIC_DATA], [GEOGRAPHIC_DATA] [GEOGRAPHIC_DATA], [G…" at bounding box center [55, 127] width 110 height 178
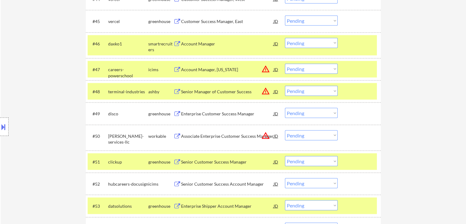
scroll to position [1223, 0]
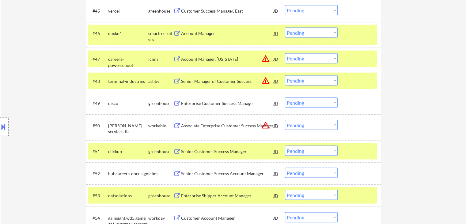
click at [36, 70] on div "Location Inclusions: [GEOGRAPHIC_DATA], [GEOGRAPHIC_DATA] [GEOGRAPHIC_DATA], [G…" at bounding box center [55, 127] width 110 height 178
click at [36, 66] on div "Location Inclusions: [GEOGRAPHIC_DATA], [GEOGRAPHIC_DATA] [GEOGRAPHIC_DATA], [G…" at bounding box center [55, 127] width 110 height 178
click at [350, 37] on div at bounding box center [360, 33] width 27 height 11
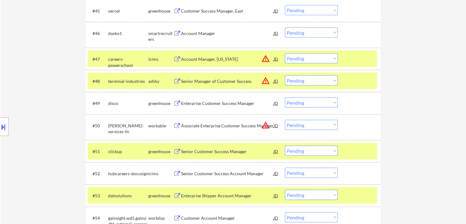
click at [351, 64] on div "#47 careers-powerschool icims Account Manager, [US_STATE] JD warning_amber Choo…" at bounding box center [232, 59] width 289 height 17
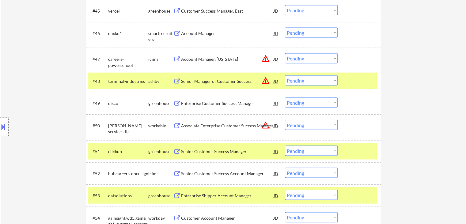
click at [352, 86] on div at bounding box center [360, 80] width 27 height 11
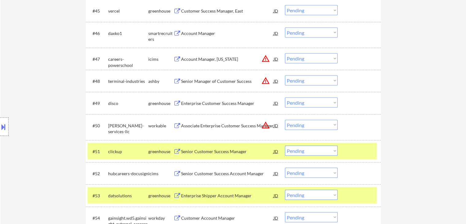
click at [358, 146] on div at bounding box center [360, 151] width 27 height 11
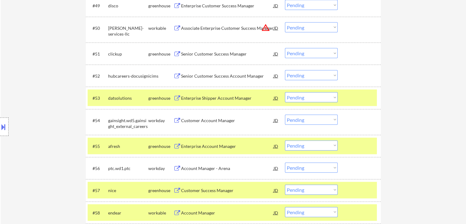
scroll to position [1345, 0]
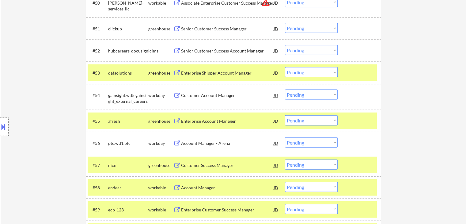
drag, startPoint x: 360, startPoint y: 67, endPoint x: 369, endPoint y: 121, distance: 55.0
click at [361, 67] on div "#53 datsolutions greenhouse Enterprise Shipper Account Manager JD warning_amber…" at bounding box center [232, 72] width 289 height 17
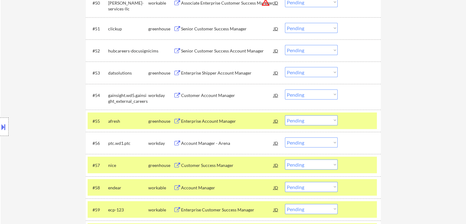
click at [364, 116] on div at bounding box center [360, 120] width 27 height 11
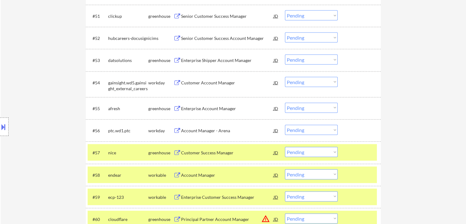
scroll to position [1468, 0]
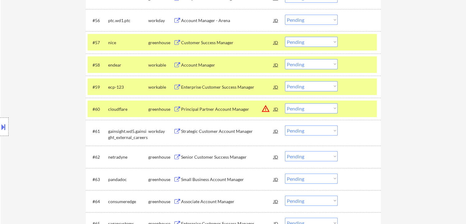
click at [354, 43] on div at bounding box center [360, 42] width 27 height 11
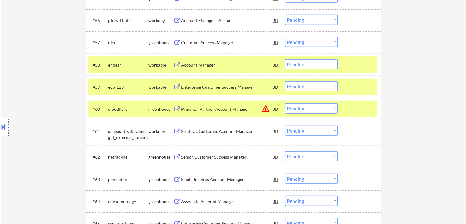
click at [354, 65] on div at bounding box center [360, 64] width 27 height 11
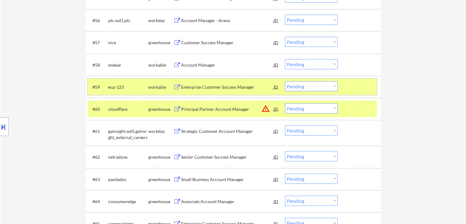
drag, startPoint x: 355, startPoint y: 84, endPoint x: 352, endPoint y: 108, distance: 24.4
click at [356, 83] on div at bounding box center [360, 86] width 27 height 11
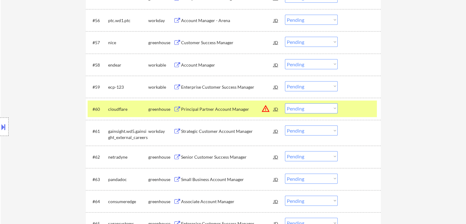
click at [352, 109] on div at bounding box center [360, 108] width 27 height 11
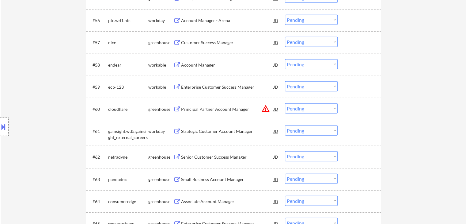
click at [198, 41] on div "Customer Success Manager" at bounding box center [227, 43] width 93 height 6
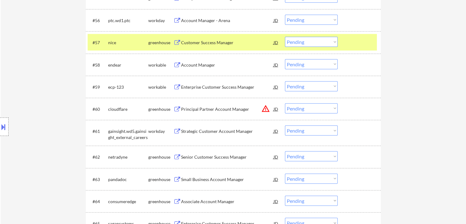
drag, startPoint x: 196, startPoint y: 65, endPoint x: 198, endPoint y: 86, distance: 21.2
click at [196, 64] on div "Account Manager" at bounding box center [227, 65] width 93 height 6
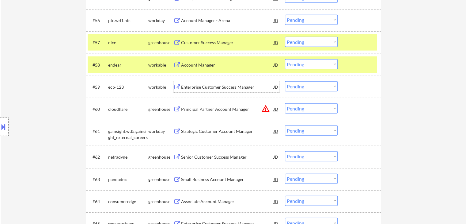
click at [200, 86] on div "Enterprise Customer Success Manager" at bounding box center [227, 87] width 93 height 6
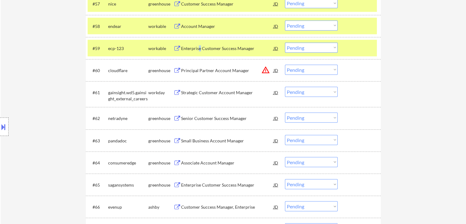
scroll to position [1529, 0]
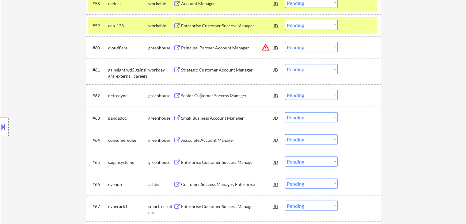
click at [200, 93] on div "Senior Customer Success Manager" at bounding box center [227, 96] width 93 height 6
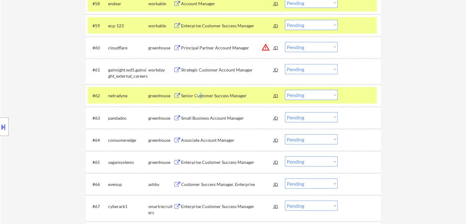
scroll to position [1560, 0]
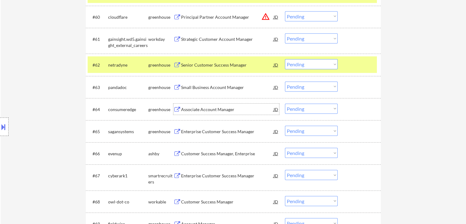
drag, startPoint x: 192, startPoint y: 108, endPoint x: 196, endPoint y: 108, distance: 3.4
click at [193, 107] on div "Associate Account Manager" at bounding box center [227, 109] width 93 height 6
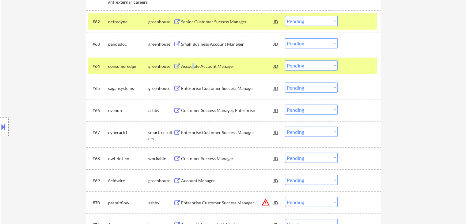
scroll to position [1621, 0]
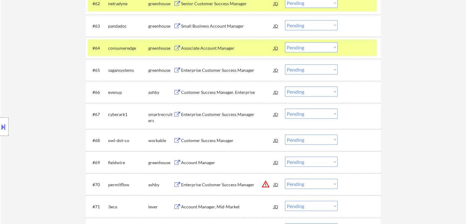
click at [202, 75] on div "Enterprise Customer Success Manager" at bounding box center [227, 69] width 93 height 11
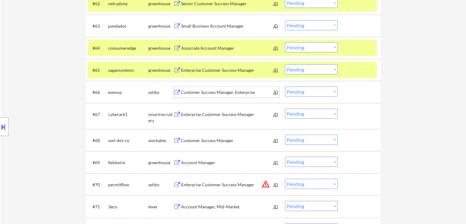
drag, startPoint x: 200, startPoint y: 90, endPoint x: 200, endPoint y: 98, distance: 8.6
click at [200, 88] on div "Customer Success Manager, Enterprise" at bounding box center [227, 91] width 93 height 11
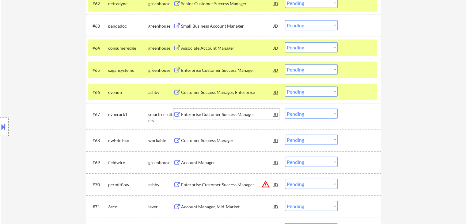
click at [192, 115] on div "Enterprise Customer Success Manager" at bounding box center [227, 114] width 93 height 6
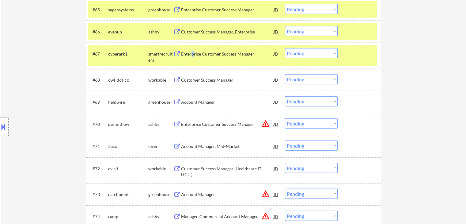
scroll to position [1713, 0]
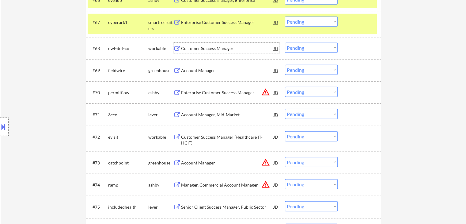
click at [201, 47] on div "Customer Success Manager" at bounding box center [227, 48] width 93 height 6
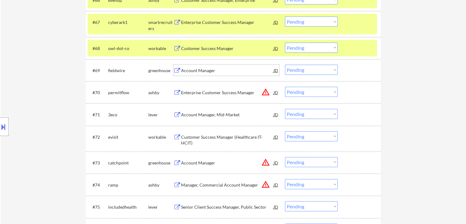
click at [196, 67] on div "Account Manager" at bounding box center [227, 70] width 93 height 6
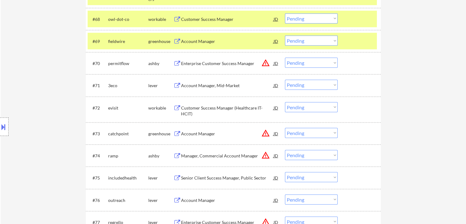
scroll to position [1744, 0]
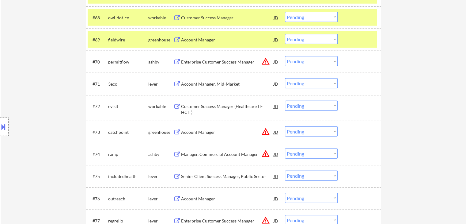
click at [200, 86] on div "Account Manager, Mid-Market" at bounding box center [227, 84] width 93 height 6
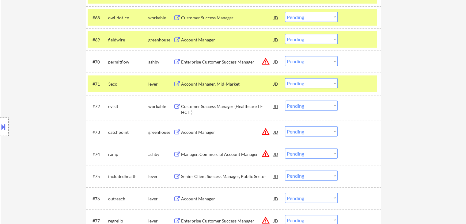
click at [195, 107] on div "Customer Success Manager (Healthcare IT- HCIT)" at bounding box center [227, 109] width 93 height 12
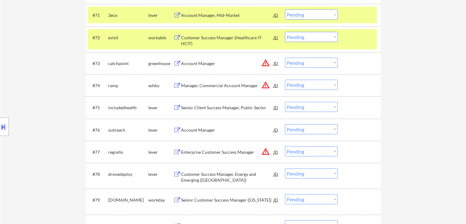
scroll to position [1836, 0]
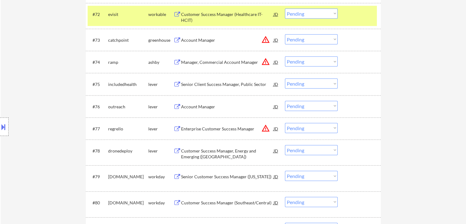
click at [198, 106] on div "Account Manager" at bounding box center [227, 107] width 93 height 6
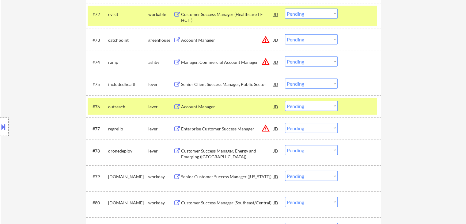
scroll to position [1928, 0]
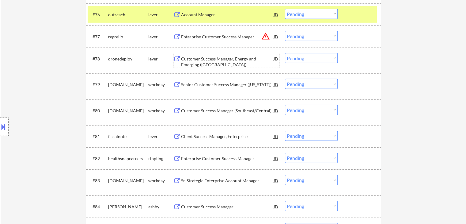
click at [199, 58] on div "Customer Success Manager, Energy and Emerging ([GEOGRAPHIC_DATA])" at bounding box center [227, 62] width 93 height 12
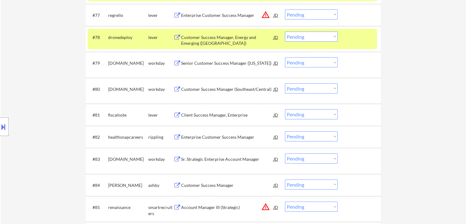
scroll to position [1958, 0]
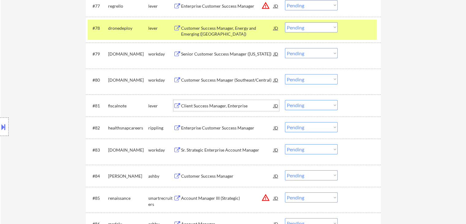
click at [197, 105] on div "Client Success Manager, Enterprise" at bounding box center [227, 106] width 93 height 6
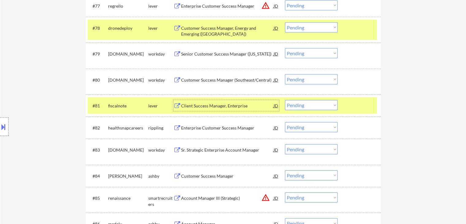
click at [0, 127] on button at bounding box center [3, 127] width 7 height 10
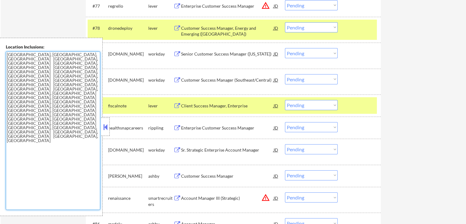
drag, startPoint x: 0, startPoint y: 71, endPoint x: 0, endPoint y: 49, distance: 22.1
click at [0, 49] on div "Location Inclusions: [GEOGRAPHIC_DATA], [GEOGRAPHIC_DATA] [GEOGRAPHIC_DATA], [G…" at bounding box center [51, 127] width 103 height 178
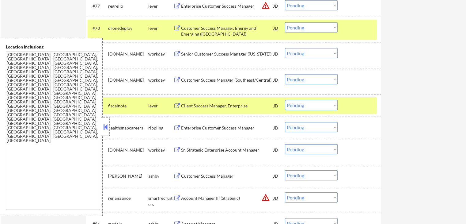
click at [108, 127] on button at bounding box center [105, 126] width 7 height 9
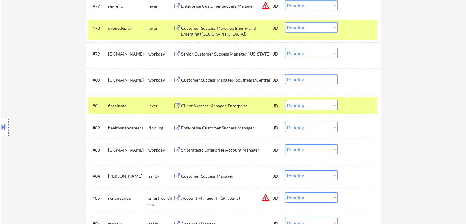
click at [25, 79] on div "Location Inclusions: [GEOGRAPHIC_DATA], [GEOGRAPHIC_DATA] [GEOGRAPHIC_DATA], [G…" at bounding box center [55, 127] width 110 height 178
drag, startPoint x: 304, startPoint y: 25, endPoint x: 304, endPoint y: 29, distance: 4.6
click at [304, 25] on select "Choose an option... Pending Applied Excluded (Questions) Excluded (Expired) Exc…" at bounding box center [311, 27] width 53 height 10
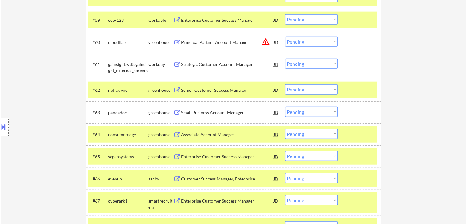
scroll to position [1544, 0]
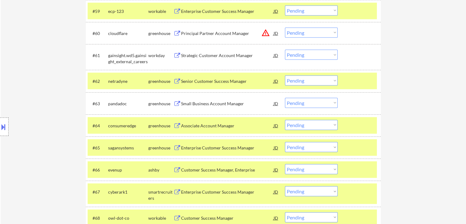
drag, startPoint x: 305, startPoint y: 77, endPoint x: 304, endPoint y: 85, distance: 7.4
click at [305, 77] on select "Choose an option... Pending Applied Excluded (Questions) Excluded (Expired) Exc…" at bounding box center [311, 80] width 53 height 10
click at [285, 75] on select "Choose an option... Pending Applied Excluded (Questions) Excluded (Expired) Exc…" at bounding box center [311, 80] width 53 height 10
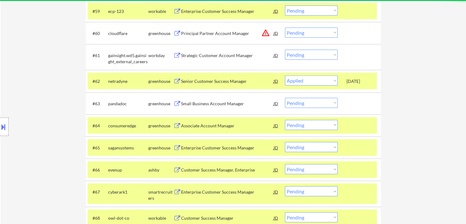
select select ""pending""
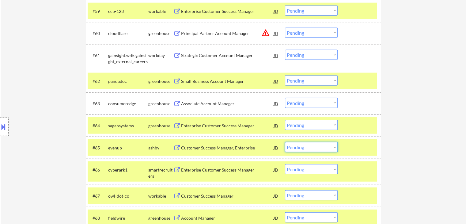
click at [295, 148] on select "Choose an option... Pending Applied Excluded (Questions) Excluded (Expired) Exc…" at bounding box center [311, 147] width 53 height 10
click at [285, 142] on select "Choose an option... Pending Applied Excluded (Questions) Excluded (Expired) Exc…" at bounding box center [311, 147] width 53 height 10
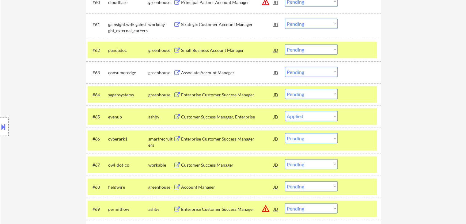
scroll to position [1605, 0]
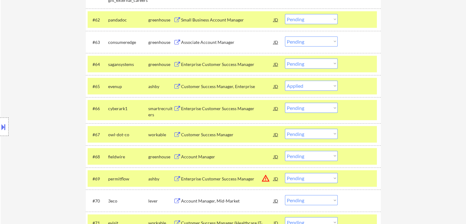
drag, startPoint x: 303, startPoint y: 84, endPoint x: 303, endPoint y: 89, distance: 5.8
click at [303, 84] on select "Choose an option... Pending Applied Excluded (Questions) Excluded (Expired) Exc…" at bounding box center [311, 86] width 53 height 10
click at [285, 81] on select "Choose an option... Pending Applied Excluded (Questions) Excluded (Expired) Exc…" at bounding box center [311, 86] width 53 height 10
select select ""pending""
click at [48, 51] on div "Location Inclusions: [GEOGRAPHIC_DATA], [GEOGRAPHIC_DATA] [GEOGRAPHIC_DATA], [G…" at bounding box center [55, 127] width 110 height 178
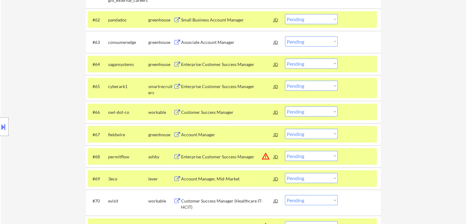
click at [37, 90] on div "Location Inclusions: [GEOGRAPHIC_DATA], [GEOGRAPHIC_DATA] [GEOGRAPHIC_DATA], [G…" at bounding box center [55, 127] width 110 height 178
click at [38, 92] on div "Location Inclusions: [GEOGRAPHIC_DATA], [GEOGRAPHIC_DATA] [GEOGRAPHIC_DATA], [G…" at bounding box center [55, 127] width 110 height 178
click at [38, 91] on div "Location Inclusions: [GEOGRAPHIC_DATA], [GEOGRAPHIC_DATA] [GEOGRAPHIC_DATA], [G…" at bounding box center [55, 127] width 110 height 178
click at [3, 126] on button at bounding box center [3, 127] width 7 height 10
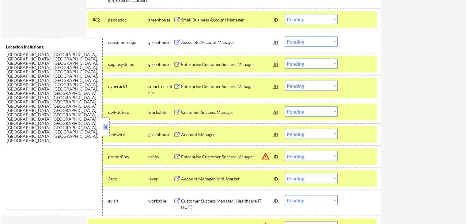
click at [106, 125] on button at bounding box center [105, 126] width 7 height 9
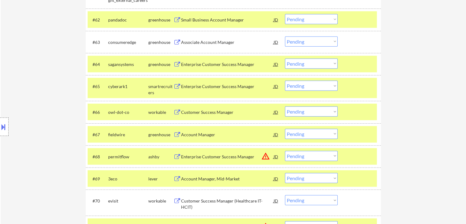
scroll to position [1786, 0]
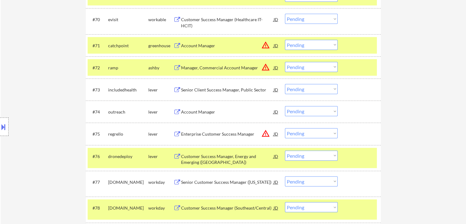
drag, startPoint x: 293, startPoint y: 111, endPoint x: 295, endPoint y: 116, distance: 5.4
click at [294, 111] on select "Choose an option... Pending Applied Excluded (Questions) Excluded (Expired) Exc…" at bounding box center [311, 111] width 53 height 10
click at [285, 106] on select "Choose an option... Pending Applied Excluded (Questions) Excluded (Expired) Exc…" at bounding box center [311, 111] width 53 height 10
select select ""pending""
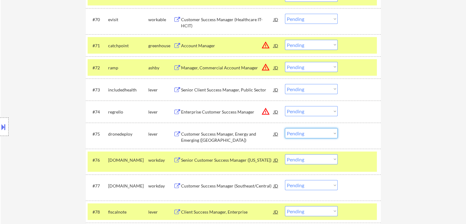
click at [319, 135] on select "Choose an option... Pending Applied Excluded (Questions) Excluded (Expired) Exc…" at bounding box center [311, 133] width 53 height 10
click at [285, 128] on select "Choose an option... Pending Applied Excluded (Questions) Excluded (Expired) Exc…" at bounding box center [311, 133] width 53 height 10
select select ""pending""
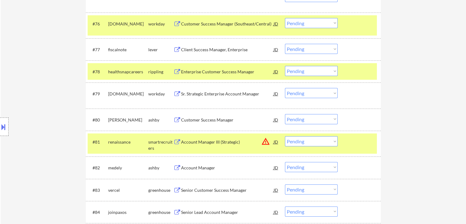
scroll to position [1939, 0]
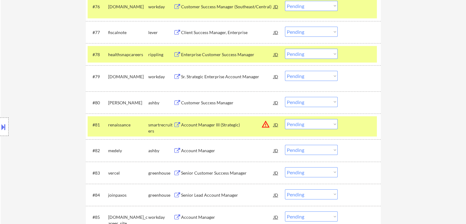
click at [298, 29] on select "Choose an option... Pending Applied Excluded (Questions) Excluded (Expired) Exc…" at bounding box center [311, 32] width 53 height 10
click at [285, 27] on select "Choose an option... Pending Applied Excluded (Questions) Excluded (Expired) Exc…" at bounding box center [311, 32] width 53 height 10
select select ""pending""
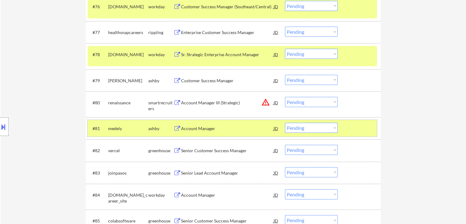
click at [346, 128] on div "#81 [PERSON_NAME] Account Manager JD warning_amber Choose an option... Pending …" at bounding box center [232, 128] width 289 height 17
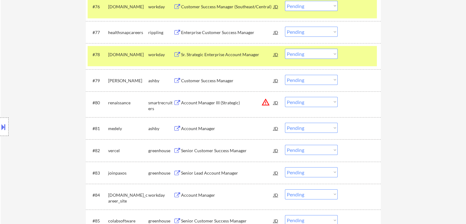
click at [354, 65] on div "#78 [DOMAIN_NAME] workday Sr. Strategic Enterprise Account Manager JD warning_a…" at bounding box center [232, 56] width 289 height 20
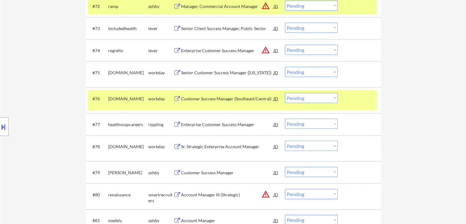
click at [350, 103] on div at bounding box center [360, 98] width 27 height 11
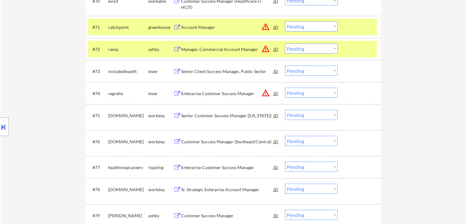
scroll to position [1755, 0]
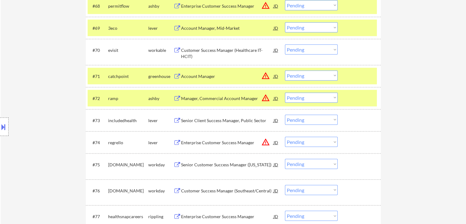
click at [357, 98] on div at bounding box center [360, 98] width 27 height 11
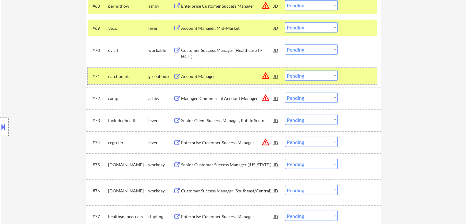
drag, startPoint x: 349, startPoint y: 75, endPoint x: 352, endPoint y: 34, distance: 41.5
click at [349, 75] on div at bounding box center [360, 75] width 27 height 11
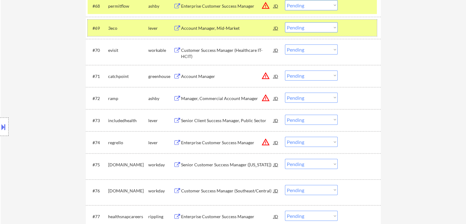
click at [351, 26] on div at bounding box center [360, 27] width 27 height 11
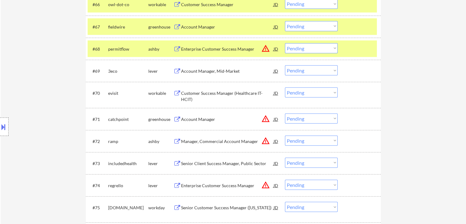
scroll to position [1663, 0]
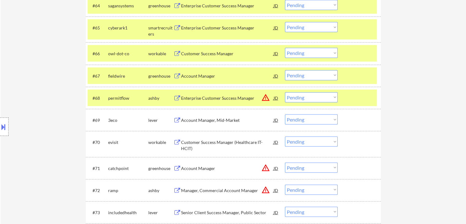
click at [348, 91] on div "#68 permitflow [PERSON_NAME] Enterprise Customer Success Manager JD warning_amb…" at bounding box center [232, 97] width 289 height 17
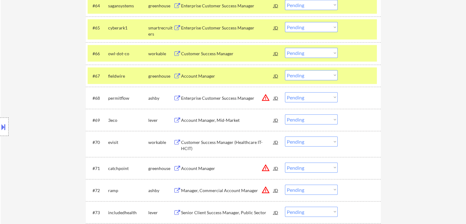
drag, startPoint x: 357, startPoint y: 67, endPoint x: 358, endPoint y: 63, distance: 4.5
click at [357, 67] on div "#67 fieldwire greenhouse Account Manager JD warning_amber Choose an option... P…" at bounding box center [233, 76] width 295 height 22
click at [355, 51] on div at bounding box center [360, 53] width 27 height 11
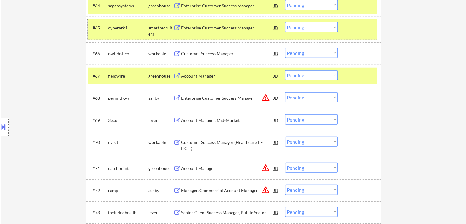
click at [353, 24] on div at bounding box center [360, 27] width 27 height 11
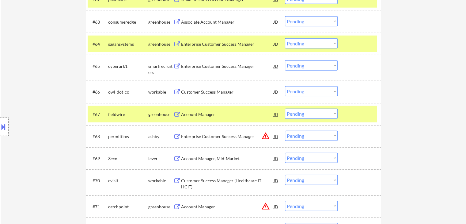
scroll to position [1572, 0]
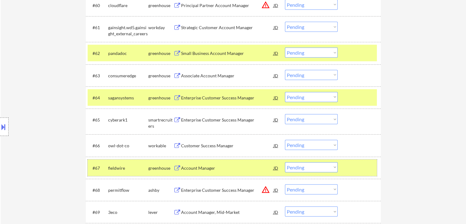
drag, startPoint x: 350, startPoint y: 166, endPoint x: 351, endPoint y: 139, distance: 26.7
click at [351, 162] on div "#67 fieldwire greenhouse Account Manager JD warning_amber Choose an option... P…" at bounding box center [232, 167] width 289 height 17
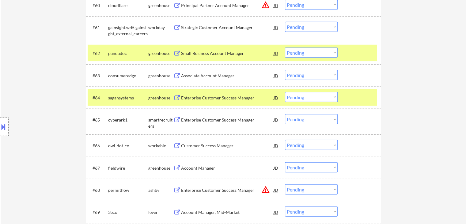
click at [350, 90] on div "#64 sagansystems greenhouse Enterprise Customer Success Manager JD warning_ambe…" at bounding box center [232, 97] width 289 height 17
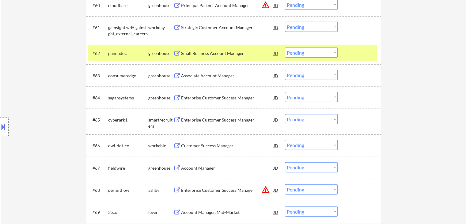
click at [353, 60] on div "#62 pandadoc greenhouse Small Business Account Manager JD warning_amber Choose …" at bounding box center [232, 53] width 289 height 17
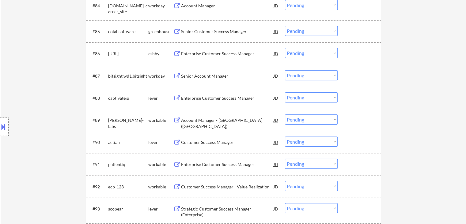
scroll to position [2092, 0]
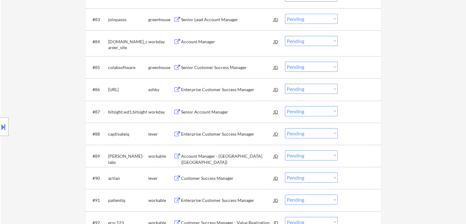
click at [211, 65] on div "Senior Customer Success Manager" at bounding box center [227, 67] width 93 height 6
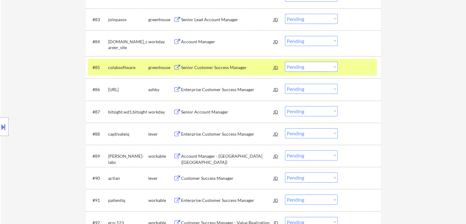
click at [213, 86] on div "Enterprise Customer Success Manager" at bounding box center [227, 89] width 93 height 11
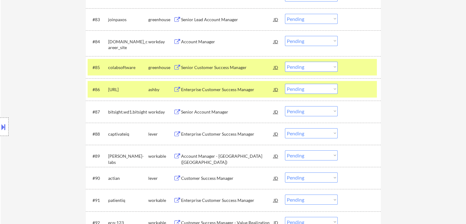
click at [201, 132] on div "Enterprise Customer Success Manager" at bounding box center [227, 134] width 93 height 6
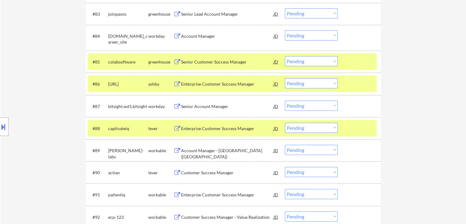
scroll to position [2154, 0]
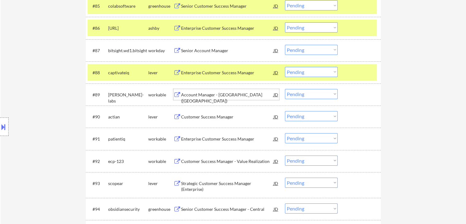
drag, startPoint x: 203, startPoint y: 95, endPoint x: 205, endPoint y: 98, distance: 4.0
click at [204, 94] on div "Account Manager - [GEOGRAPHIC_DATA] ([GEOGRAPHIC_DATA])" at bounding box center [227, 98] width 93 height 12
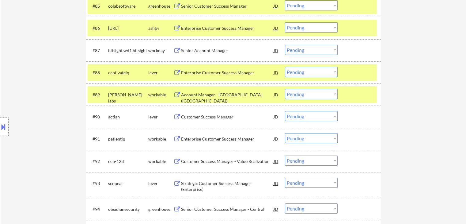
click at [200, 118] on div "Customer Success Manager" at bounding box center [227, 117] width 93 height 6
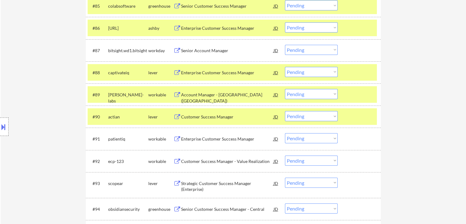
click at [190, 136] on div "Enterprise Customer Success Manager" at bounding box center [227, 139] width 93 height 6
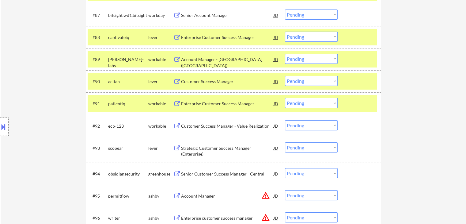
scroll to position [2215, 0]
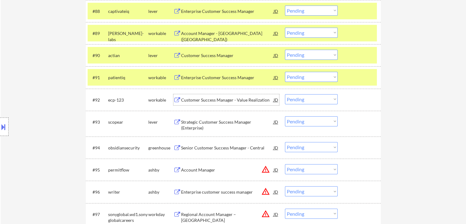
click at [197, 102] on div "Customer Success Manager - Value Realization" at bounding box center [227, 100] width 93 height 6
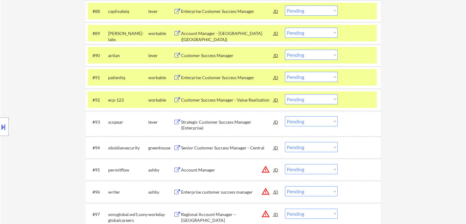
click at [196, 123] on div "Strategic Customer Success Manager (Enterprise)" at bounding box center [227, 125] width 93 height 12
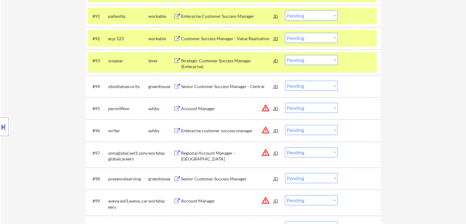
scroll to position [2368, 0]
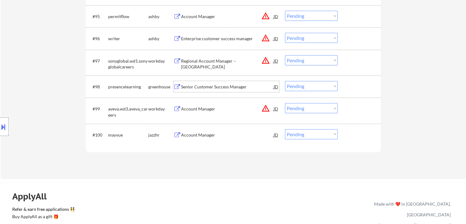
click at [190, 86] on div "Senior Customer Success Manager" at bounding box center [227, 87] width 93 height 6
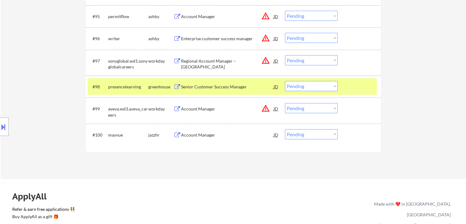
scroll to position [2048, 0]
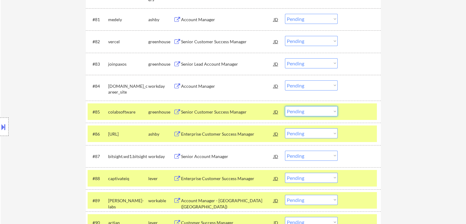
click at [306, 111] on select "Choose an option... Pending Applied Excluded (Questions) Excluded (Expired) Exc…" at bounding box center [311, 111] width 53 height 10
click at [285, 106] on select "Choose an option... Pending Applied Excluded (Questions) Excluded (Expired) Exc…" at bounding box center [311, 111] width 53 height 10
select select ""pending""
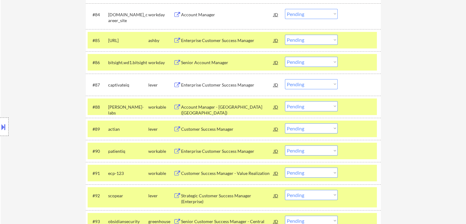
scroll to position [2140, 0]
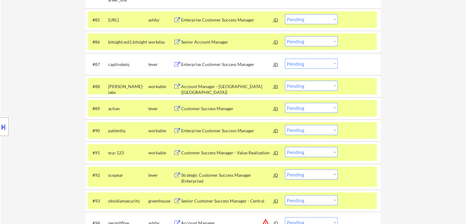
click at [302, 108] on select "Choose an option... Pending Applied Excluded (Questions) Excluded (Expired) Exc…" at bounding box center [311, 108] width 53 height 10
click at [285, 103] on select "Choose an option... Pending Applied Excluded (Questions) Excluded (Expired) Exc…" at bounding box center [311, 108] width 53 height 10
select select ""pending""
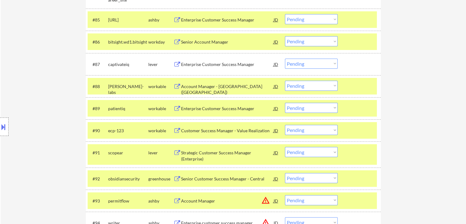
scroll to position [2299, 0]
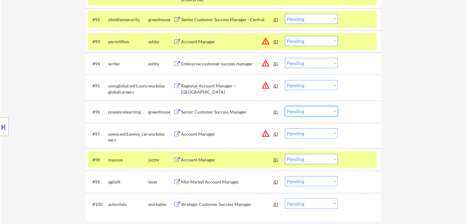
click at [304, 112] on select "Choose an option... Pending Applied Excluded (Questions) Excluded (Expired) Exc…" at bounding box center [311, 111] width 53 height 10
click at [285, 106] on select "Choose an option... Pending Applied Excluded (Questions) Excluded (Expired) Exc…" at bounding box center [311, 111] width 53 height 10
select select ""pending""
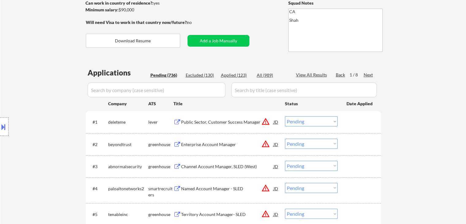
scroll to position [0, 0]
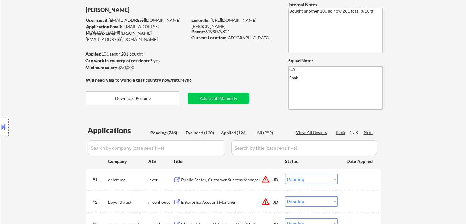
scroll to position [92, 0]
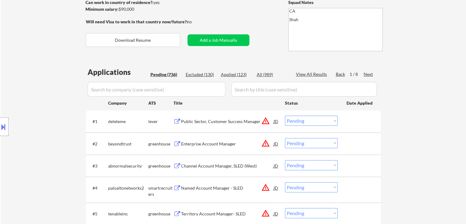
click at [366, 74] on div "Next" at bounding box center [369, 74] width 10 height 6
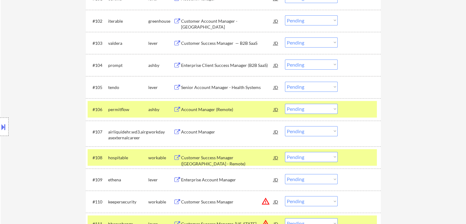
drag, startPoint x: 348, startPoint y: 108, endPoint x: 312, endPoint y: 63, distance: 58.1
click at [348, 107] on div at bounding box center [360, 109] width 27 height 11
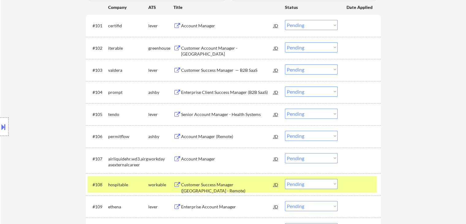
scroll to position [184, 0]
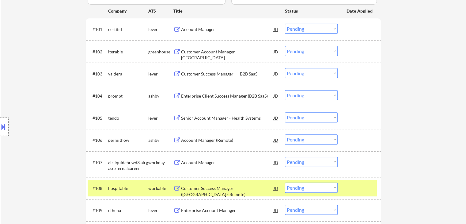
drag, startPoint x: 203, startPoint y: 29, endPoint x: 209, endPoint y: 39, distance: 11.6
click at [203, 27] on div "Account Manager" at bounding box center [227, 29] width 93 height 6
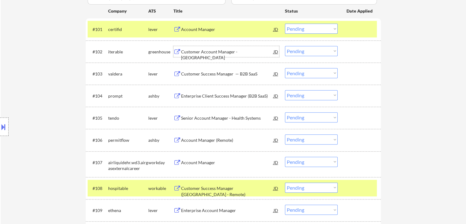
drag, startPoint x: 206, startPoint y: 51, endPoint x: 206, endPoint y: 40, distance: 11.0
click at [206, 49] on div "Customer Account Manager - [GEOGRAPHIC_DATA]" at bounding box center [227, 55] width 93 height 12
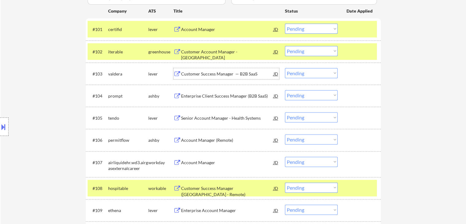
click at [213, 75] on div "Customer Success Manager — B2B SaaS" at bounding box center [227, 74] width 93 height 6
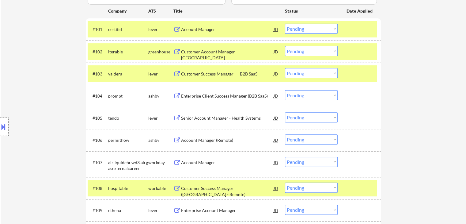
click at [205, 96] on div "Enterprise Client Success Manager (B2B SaaS)" at bounding box center [227, 96] width 93 height 6
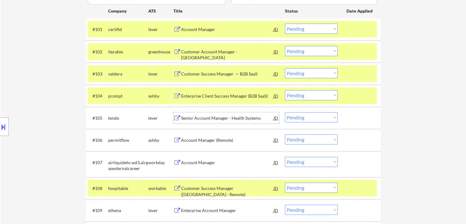
drag, startPoint x: 202, startPoint y: 120, endPoint x: 202, endPoint y: 124, distance: 4.0
click at [202, 119] on div "Senior Account Manager - Health Systems" at bounding box center [227, 118] width 93 height 6
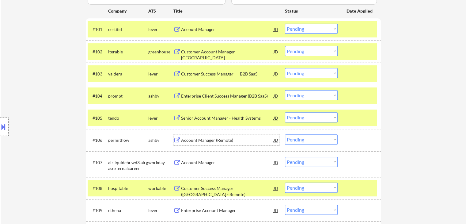
click at [201, 139] on div "Account Manager (Remote)" at bounding box center [227, 140] width 93 height 6
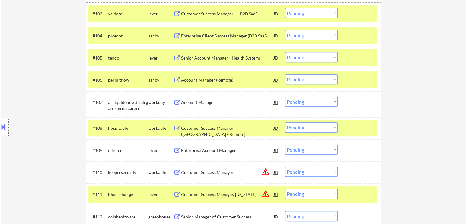
scroll to position [276, 0]
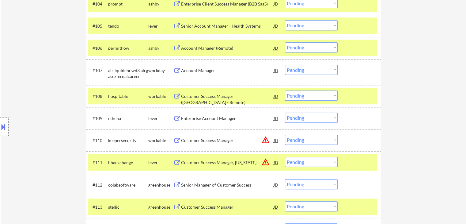
click at [201, 97] on div "Customer Success Manager ([GEOGRAPHIC_DATA] - Remote)" at bounding box center [227, 99] width 93 height 12
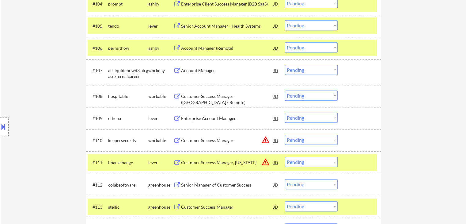
drag, startPoint x: 200, startPoint y: 116, endPoint x: 200, endPoint y: 136, distance: 19.6
click at [200, 115] on div "Enterprise Account Manager" at bounding box center [227, 118] width 93 height 6
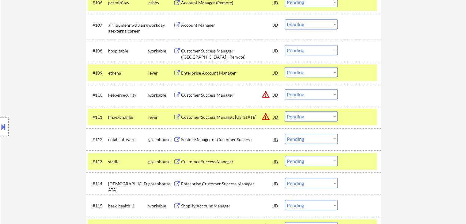
scroll to position [368, 0]
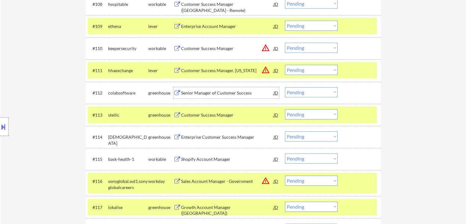
drag, startPoint x: 200, startPoint y: 94, endPoint x: 200, endPoint y: 104, distance: 10.4
click at [200, 93] on div "Senior Manager of Customer Success" at bounding box center [227, 93] width 93 height 6
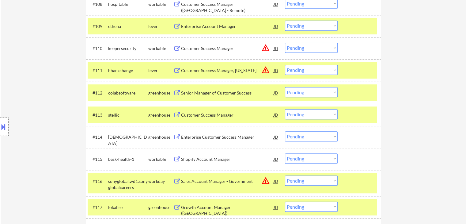
drag, startPoint x: 201, startPoint y: 114, endPoint x: 201, endPoint y: 123, distance: 8.6
click at [201, 114] on div "Customer Success Manager" at bounding box center [227, 115] width 93 height 6
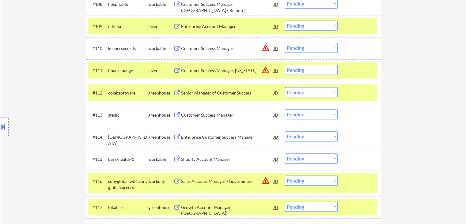
click at [197, 135] on div "Enterprise Customer Success Manager" at bounding box center [227, 137] width 93 height 6
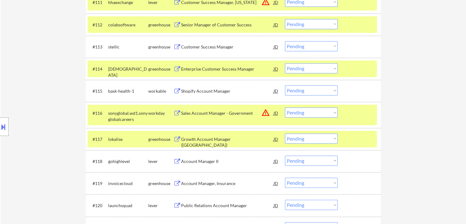
scroll to position [460, 0]
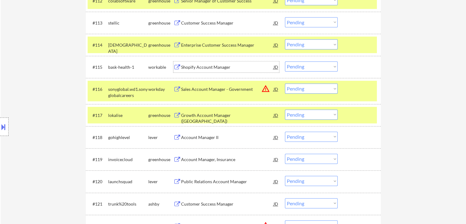
drag, startPoint x: 206, startPoint y: 70, endPoint x: 203, endPoint y: 100, distance: 29.9
click at [206, 70] on div "Shopify Account Manager" at bounding box center [227, 67] width 93 height 6
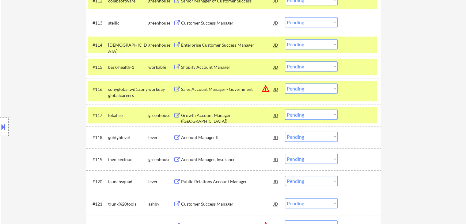
scroll to position [124, 0]
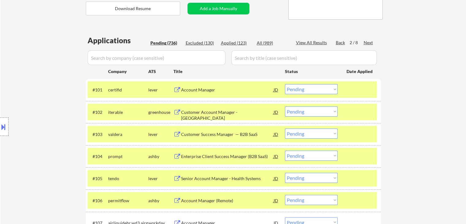
click at [305, 111] on select "Choose an option... Pending Applied Excluded (Questions) Excluded (Expired) Exc…" at bounding box center [311, 111] width 53 height 10
click at [285, 106] on select "Choose an option... Pending Applied Excluded (Questions) Excluded (Expired) Exc…" at bounding box center [311, 111] width 53 height 10
select select ""pending""
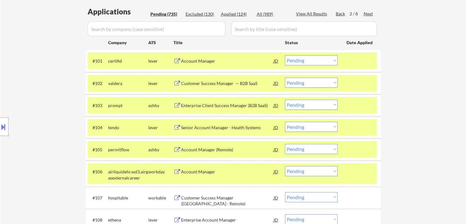
scroll to position [246, 0]
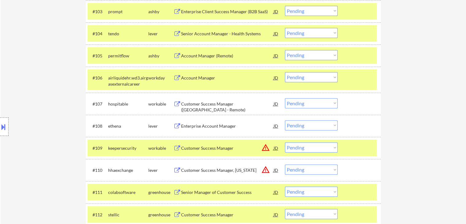
drag, startPoint x: 304, startPoint y: 32, endPoint x: 304, endPoint y: 36, distance: 3.7
click at [304, 32] on select "Choose an option... Pending Applied Excluded (Questions) Excluded (Expired) Exc…" at bounding box center [311, 33] width 53 height 10
click at [285, 28] on select "Choose an option... Pending Applied Excluded (Questions) Excluded (Expired) Exc…" at bounding box center [311, 33] width 53 height 10
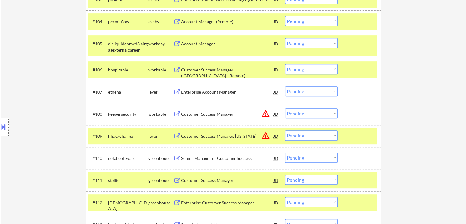
scroll to position [258, 0]
click at [301, 22] on select "Choose an option... Pending Applied Excluded (Questions) Excluded (Expired) Exc…" at bounding box center [311, 21] width 53 height 10
click at [285, 16] on select "Choose an option... Pending Applied Excluded (Questions) Excluded (Expired) Exc…" at bounding box center [311, 21] width 53 height 10
select select ""pending""
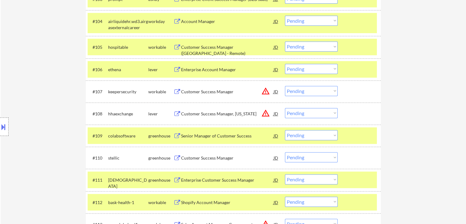
click at [304, 69] on select "Choose an option... Pending Applied Excluded (Questions) Excluded (Expired) Exc…" at bounding box center [311, 69] width 53 height 10
click at [285, 64] on select "Choose an option... Pending Applied Excluded (Questions) Excluded (Expired) Exc…" at bounding box center [311, 69] width 53 height 10
click at [10, 78] on div "Location Inclusions: [GEOGRAPHIC_DATA], [GEOGRAPHIC_DATA] [GEOGRAPHIC_DATA], [G…" at bounding box center [55, 127] width 110 height 178
select select ""pending""
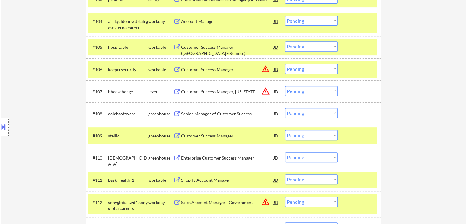
click at [42, 74] on div "Location Inclusions: [GEOGRAPHIC_DATA], [GEOGRAPHIC_DATA] [GEOGRAPHIC_DATA], [G…" at bounding box center [55, 127] width 110 height 178
click at [291, 115] on select "Choose an option... Pending Applied Excluded (Questions) Excluded (Expired) Exc…" at bounding box center [311, 113] width 53 height 10
click at [285, 108] on select "Choose an option... Pending Applied Excluded (Questions) Excluded (Expired) Exc…" at bounding box center [311, 113] width 53 height 10
select select ""pending""
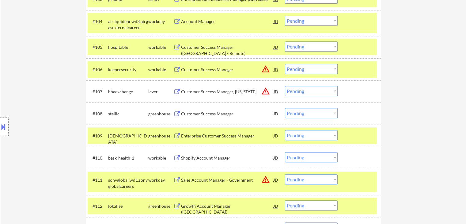
click at [58, 93] on div "Location Inclusions: [GEOGRAPHIC_DATA], [GEOGRAPHIC_DATA] [GEOGRAPHIC_DATA], [G…" at bounding box center [55, 127] width 110 height 178
click at [1, 125] on button at bounding box center [3, 127] width 7 height 10
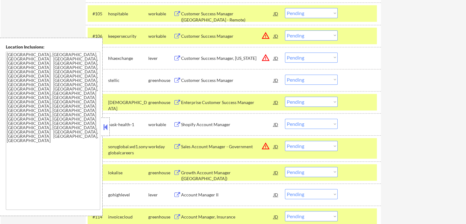
scroll to position [320, 0]
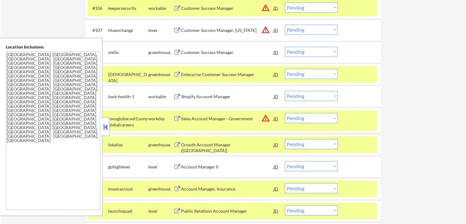
click at [107, 124] on button at bounding box center [105, 126] width 7 height 9
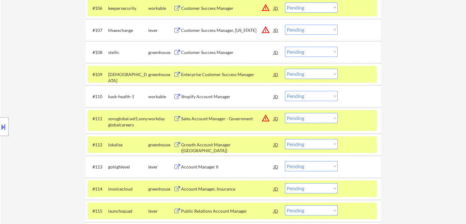
drag, startPoint x: 303, startPoint y: 95, endPoint x: 304, endPoint y: 99, distance: 4.0
click at [303, 95] on select "Choose an option... Pending Applied Excluded (Questions) Excluded (Expired) Exc…" at bounding box center [311, 96] width 53 height 10
click at [285, 91] on select "Choose an option... Pending Applied Excluded (Questions) Excluded (Expired) Exc…" at bounding box center [311, 96] width 53 height 10
select select ""pending""
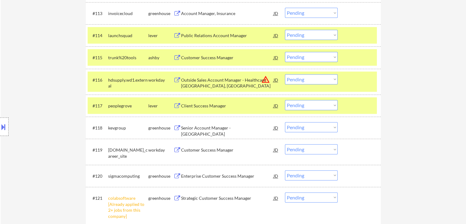
scroll to position [565, 0]
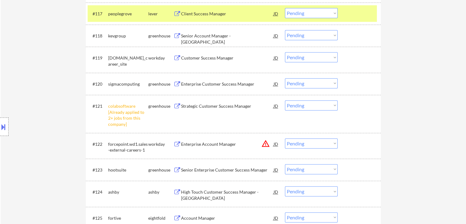
click at [197, 36] on div "Senior Account Manager - [GEOGRAPHIC_DATA]" at bounding box center [227, 39] width 93 height 12
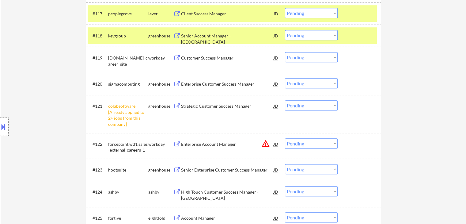
click at [206, 86] on div "Enterprise Customer Success Manager" at bounding box center [227, 84] width 93 height 6
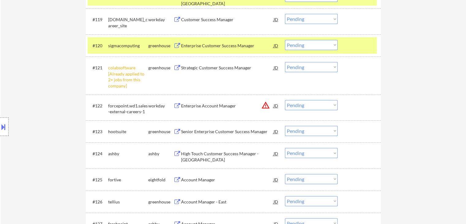
scroll to position [626, 0]
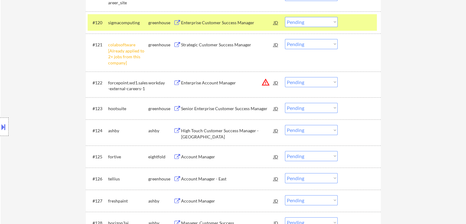
click at [199, 109] on div "Senior Enterprise Customer Success Manager" at bounding box center [227, 108] width 93 height 6
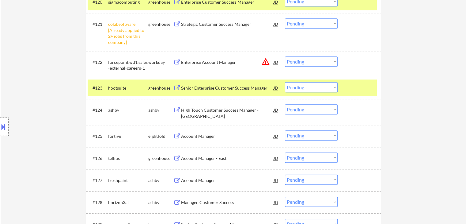
scroll to position [657, 0]
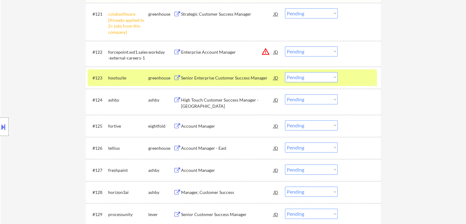
click at [194, 100] on div "High Touch Customer Success Manager - [GEOGRAPHIC_DATA]" at bounding box center [227, 103] width 93 height 12
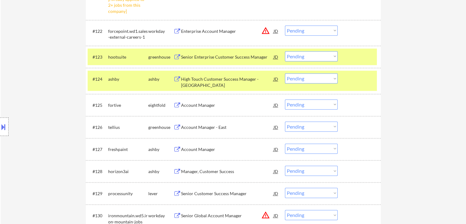
scroll to position [687, 0]
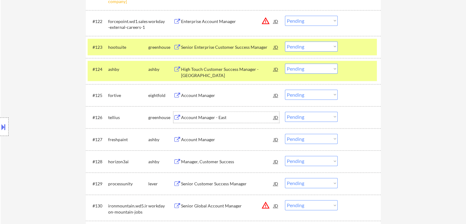
click at [203, 114] on div "Account Manager - East" at bounding box center [227, 117] width 93 height 6
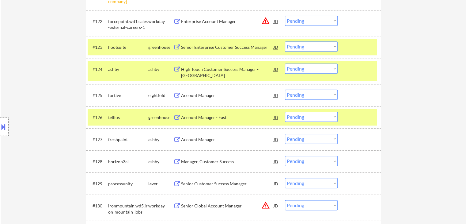
click at [192, 143] on div "Account Manager" at bounding box center [227, 139] width 93 height 11
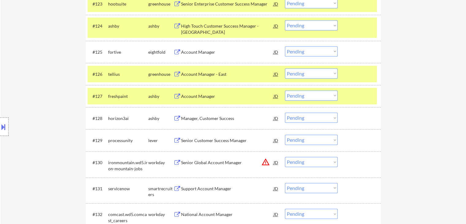
scroll to position [749, 0]
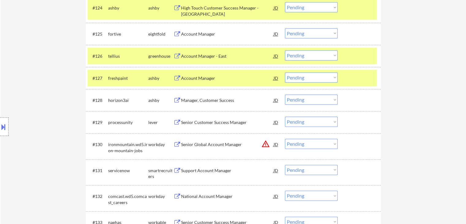
click at [188, 101] on div "Manager, Customer Success" at bounding box center [227, 100] width 93 height 6
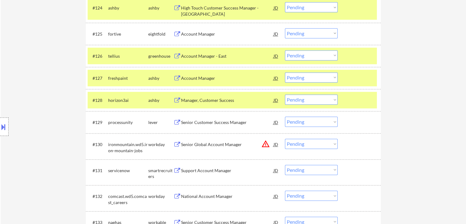
click at [197, 123] on div "Senior Customer Success Manager" at bounding box center [227, 122] width 93 height 6
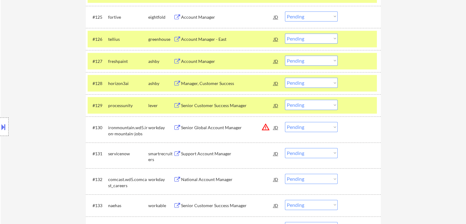
scroll to position [779, 0]
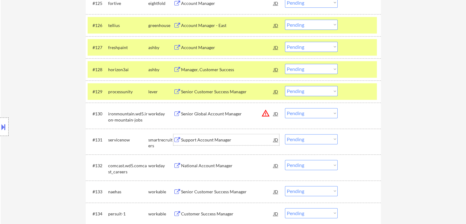
click at [198, 137] on div "Support Account Manager" at bounding box center [227, 140] width 93 height 6
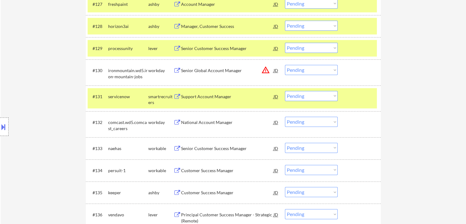
scroll to position [841, 0]
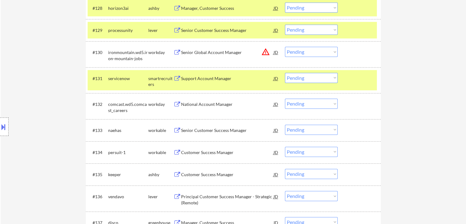
click at [199, 130] on div "Senior Customer Success Manager" at bounding box center [227, 130] width 93 height 6
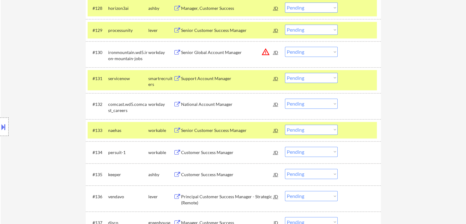
click at [202, 151] on div "Customer Success Manager" at bounding box center [227, 152] width 93 height 6
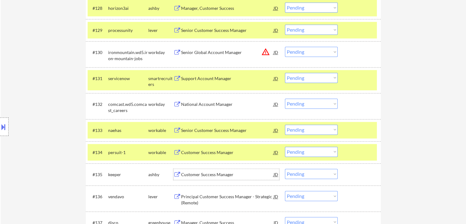
click at [197, 173] on div "Customer Success Manager" at bounding box center [227, 174] width 93 height 6
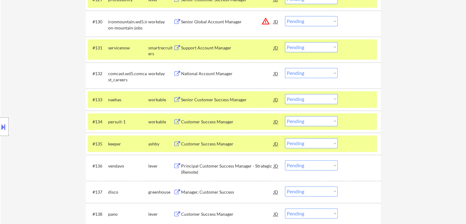
click at [200, 167] on div "Principal Customer Success Manager - Strategic (Remote)" at bounding box center [227, 169] width 93 height 12
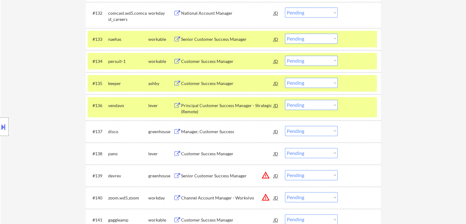
scroll to position [933, 0]
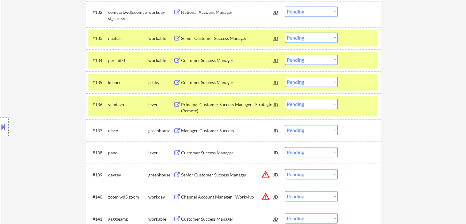
click at [200, 131] on div "Manager, Customer Success" at bounding box center [227, 130] width 93 height 6
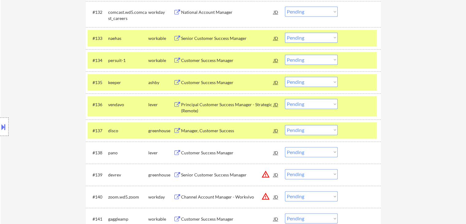
click at [199, 150] on div "Customer Success Manager" at bounding box center [227, 153] width 93 height 6
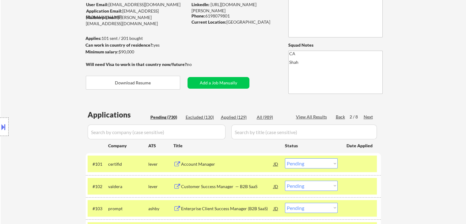
scroll to position [0, 0]
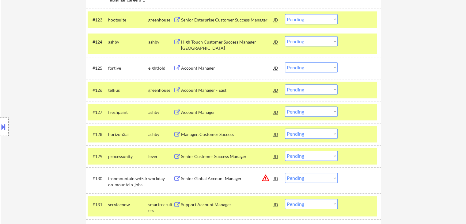
click at [314, 113] on select "Choose an option... Pending Applied Excluded (Questions) Excluded (Expired) Exc…" at bounding box center [311, 111] width 53 height 10
click at [285, 106] on select "Choose an option... Pending Applied Excluded (Questions) Excluded (Expired) Exc…" at bounding box center [311, 111] width 53 height 10
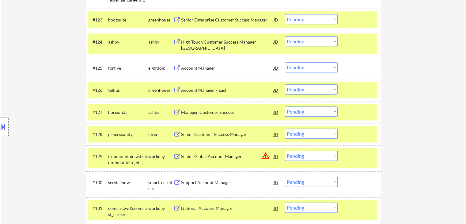
click at [309, 111] on select "Choose an option... Pending Applied Excluded (Questions) Excluded (Expired) Exc…" at bounding box center [311, 111] width 53 height 10
click at [285, 106] on select "Choose an option... Pending Applied Excluded (Questions) Excluded (Expired) Exc…" at bounding box center [311, 111] width 53 height 10
select select ""pending""
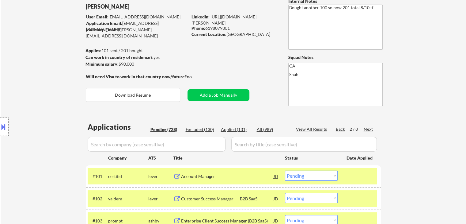
scroll to position [0, 0]
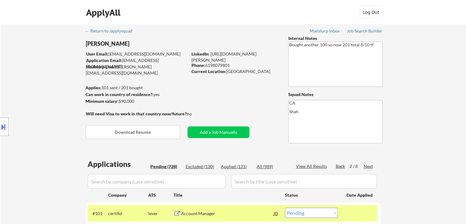
click at [9, 121] on div "Location Inclusions: [GEOGRAPHIC_DATA], [GEOGRAPHIC_DATA] [GEOGRAPHIC_DATA], [G…" at bounding box center [55, 127] width 110 height 178
click at [22, 101] on div "Location Inclusions: [GEOGRAPHIC_DATA], [GEOGRAPHIC_DATA] [GEOGRAPHIC_DATA], [G…" at bounding box center [55, 127] width 110 height 178
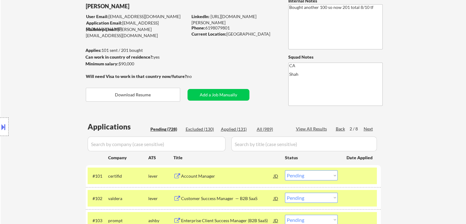
scroll to position [61, 0]
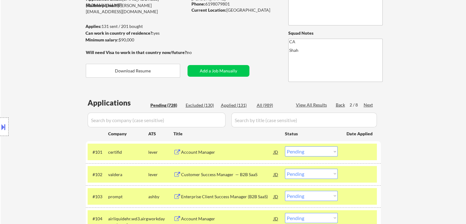
click at [61, 123] on div "Location Inclusions: [GEOGRAPHIC_DATA], [GEOGRAPHIC_DATA] [GEOGRAPHIC_DATA], [G…" at bounding box center [55, 127] width 110 height 178
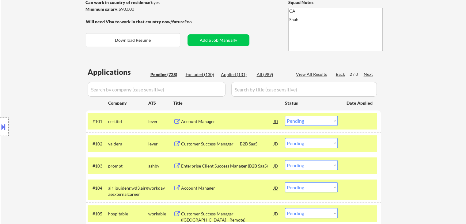
click at [35, 105] on div "Location Inclusions: [GEOGRAPHIC_DATA], [GEOGRAPHIC_DATA] [GEOGRAPHIC_DATA], [G…" at bounding box center [55, 127] width 110 height 178
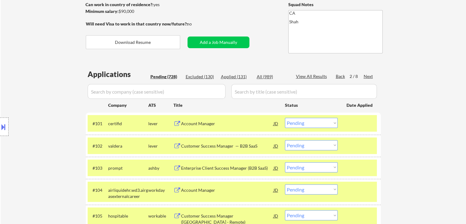
scroll to position [31, 0]
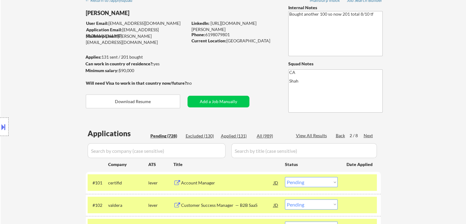
click at [69, 109] on div "Location Inclusions: [GEOGRAPHIC_DATA], [GEOGRAPHIC_DATA] [GEOGRAPHIC_DATA], [G…" at bounding box center [55, 127] width 110 height 178
